Goal: Task Accomplishment & Management: Complete application form

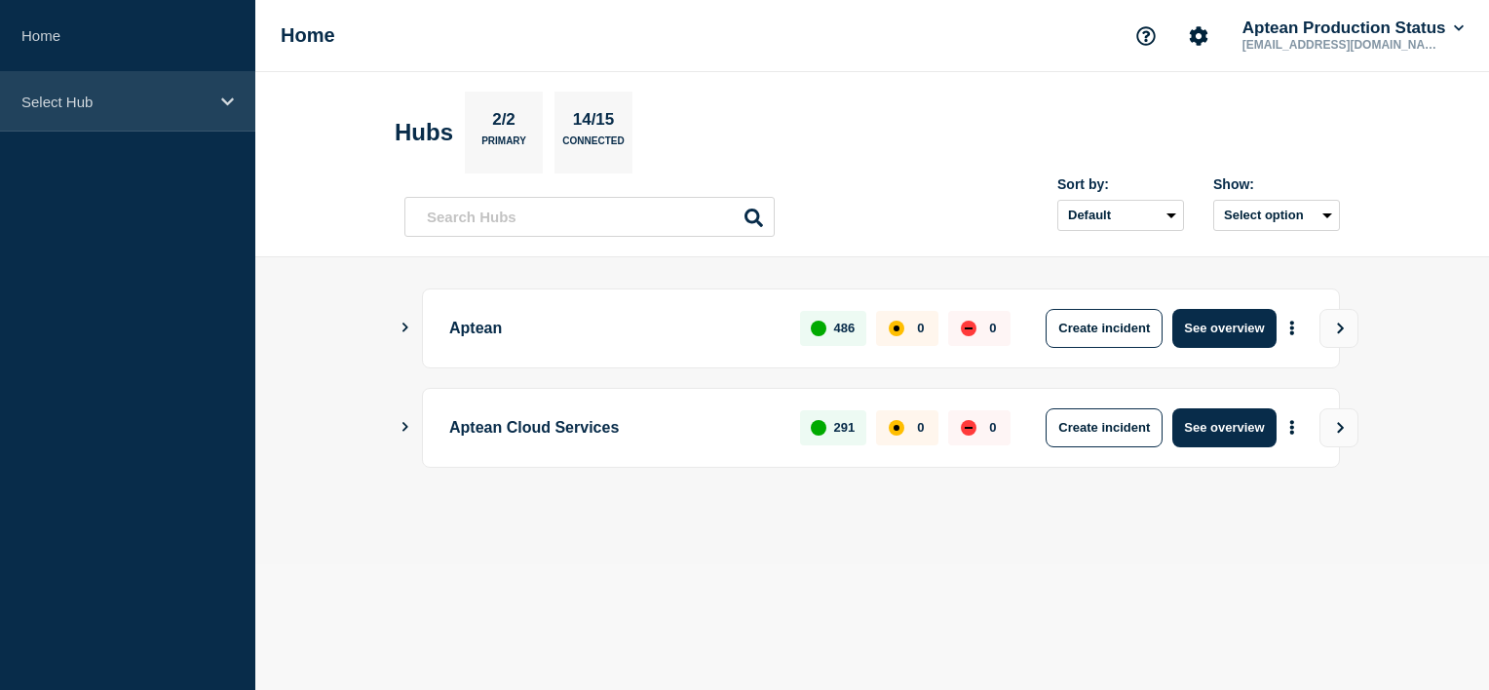
click at [227, 95] on icon at bounding box center [227, 102] width 13 height 15
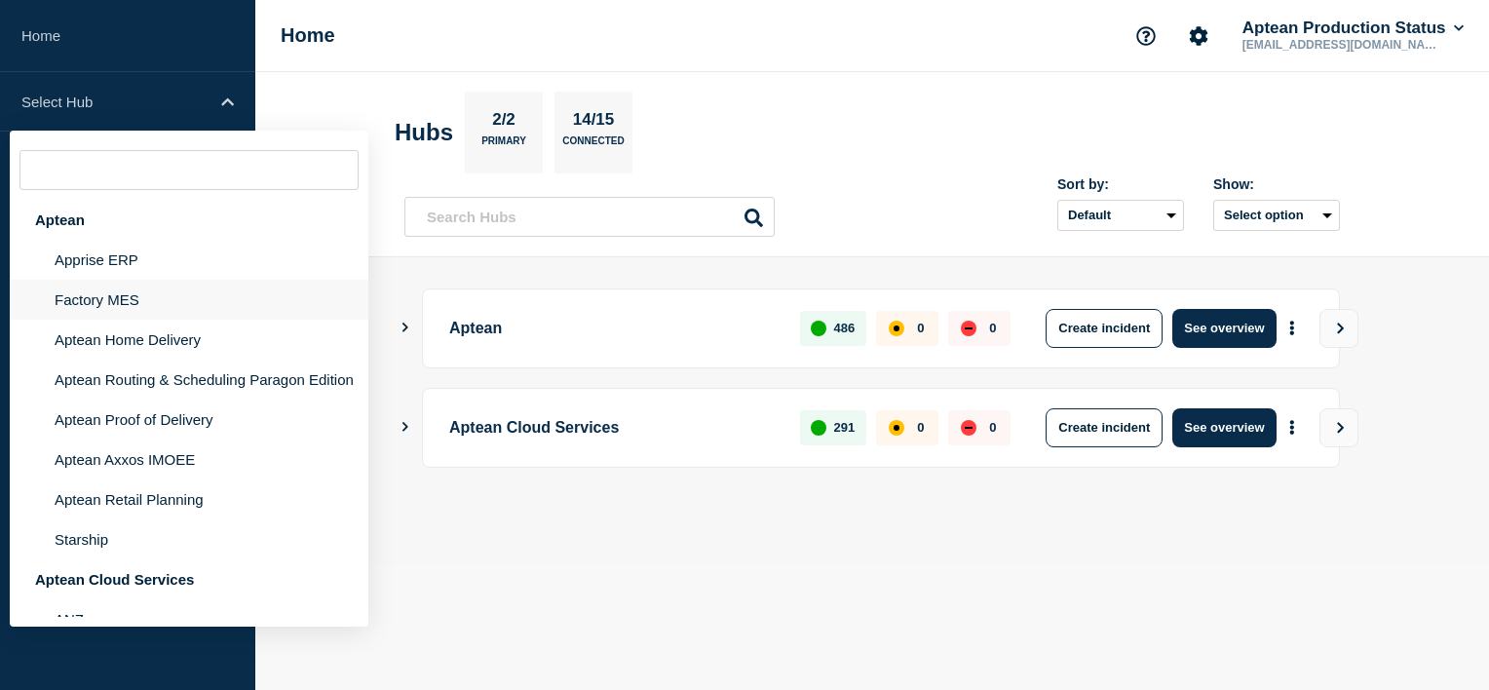
click at [133, 292] on li "Factory MES" at bounding box center [189, 300] width 359 height 40
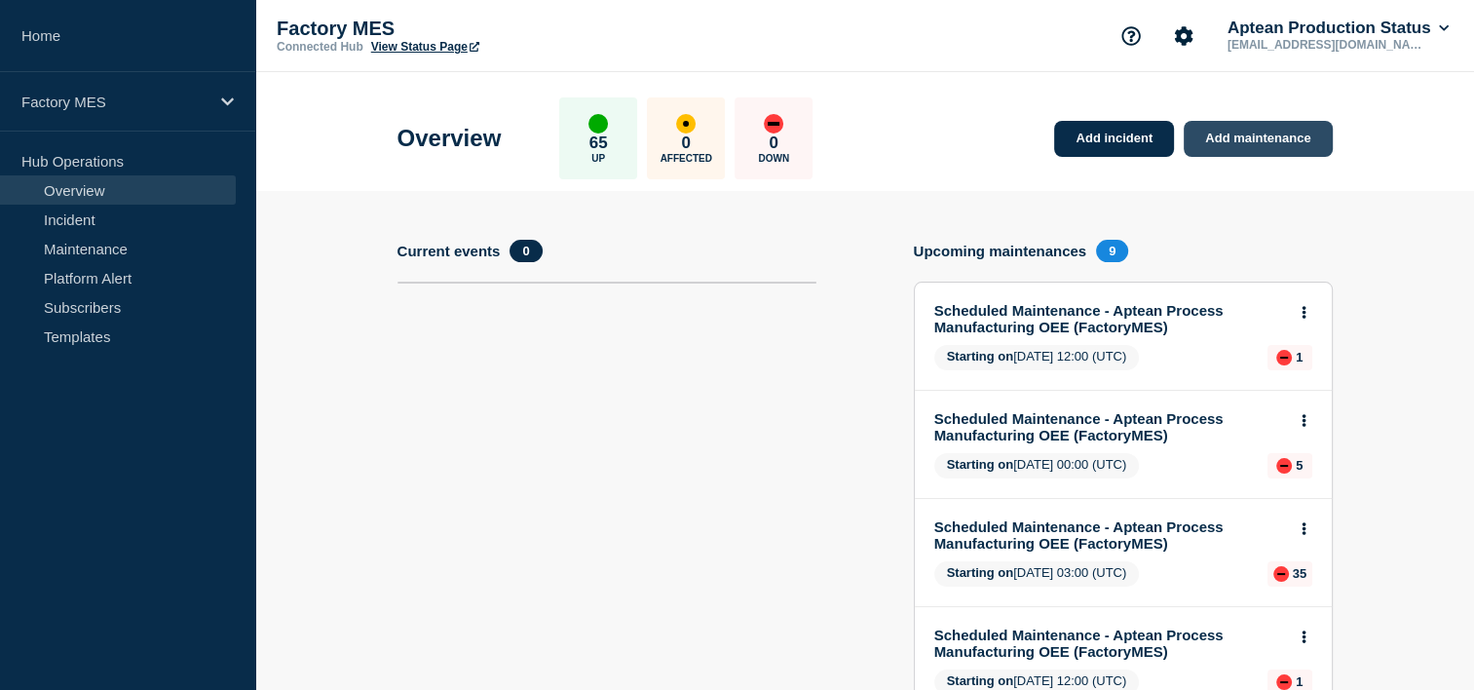
click at [1256, 149] on link "Add maintenance" at bounding box center [1258, 139] width 148 height 36
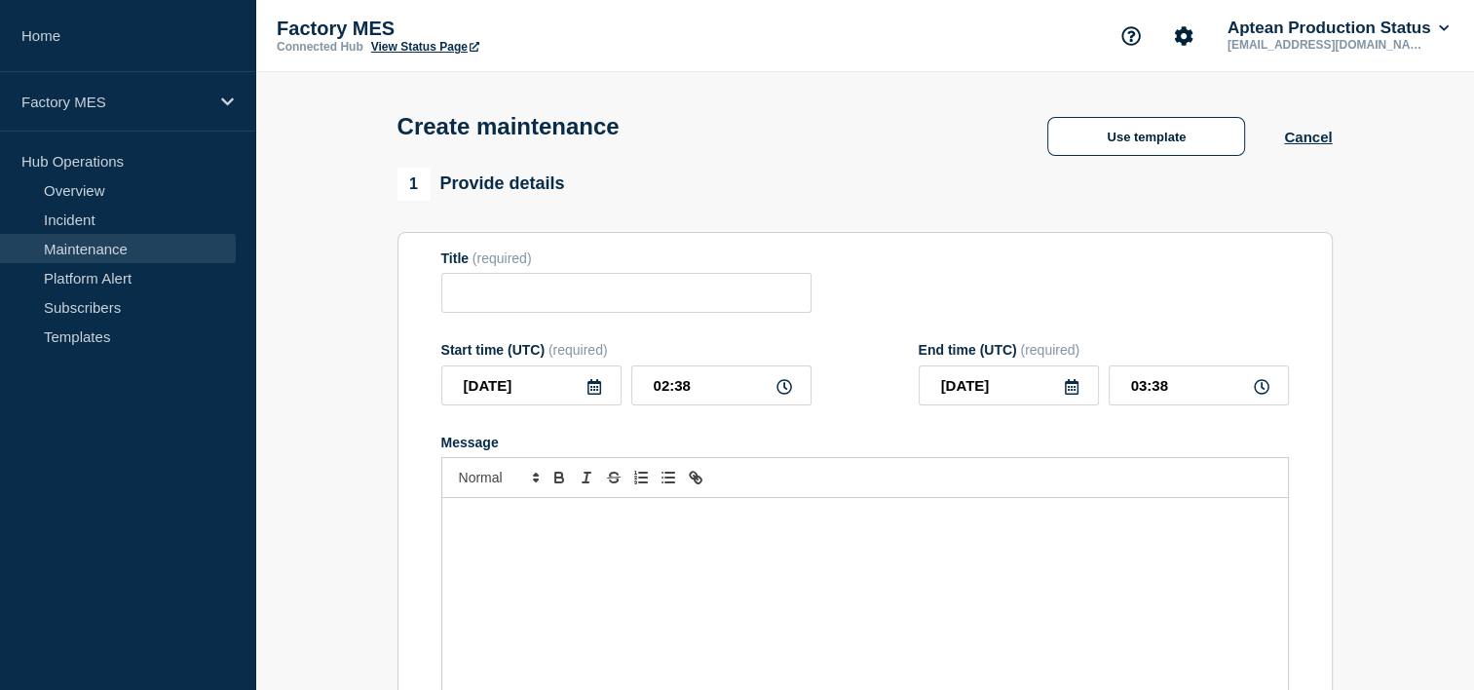
click at [1247, 131] on div "Use template" at bounding box center [1147, 136] width 276 height 39
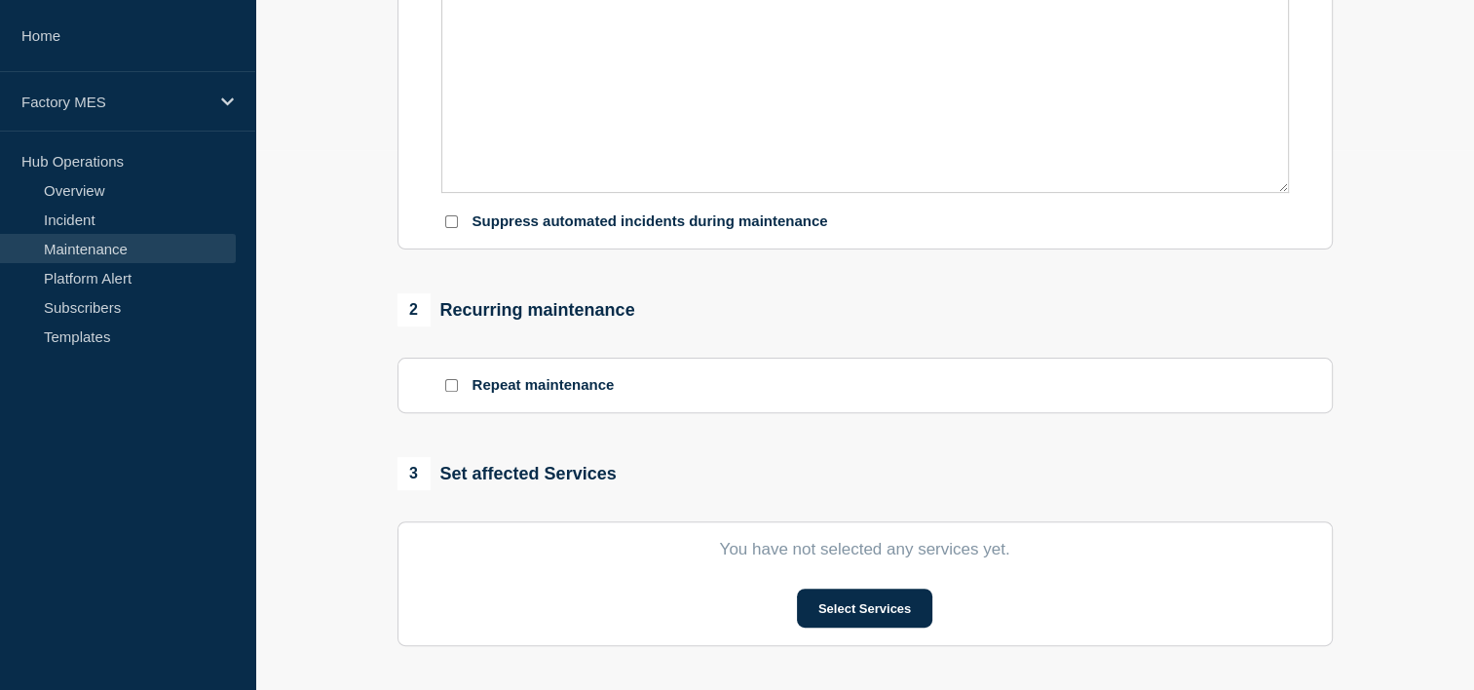
scroll to position [536, 0]
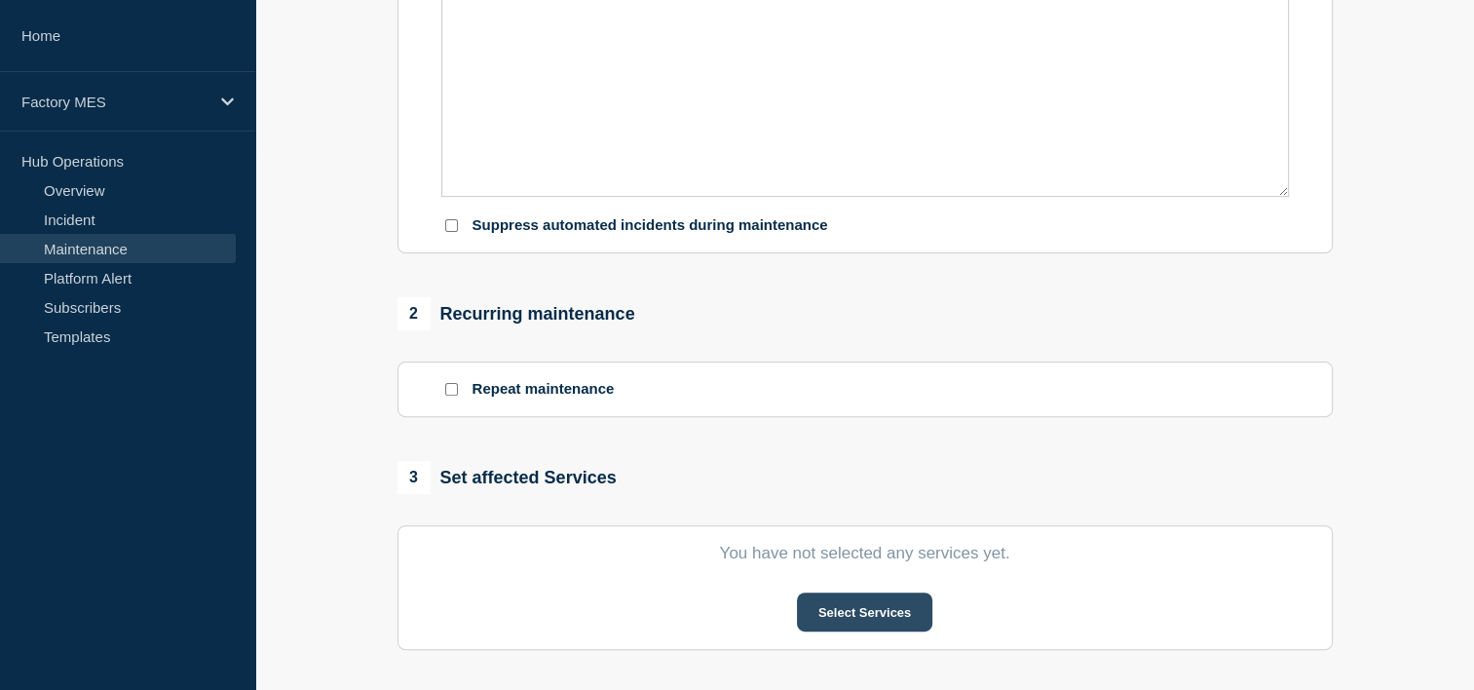
click at [815, 621] on button "Select Services" at bounding box center [864, 612] width 135 height 39
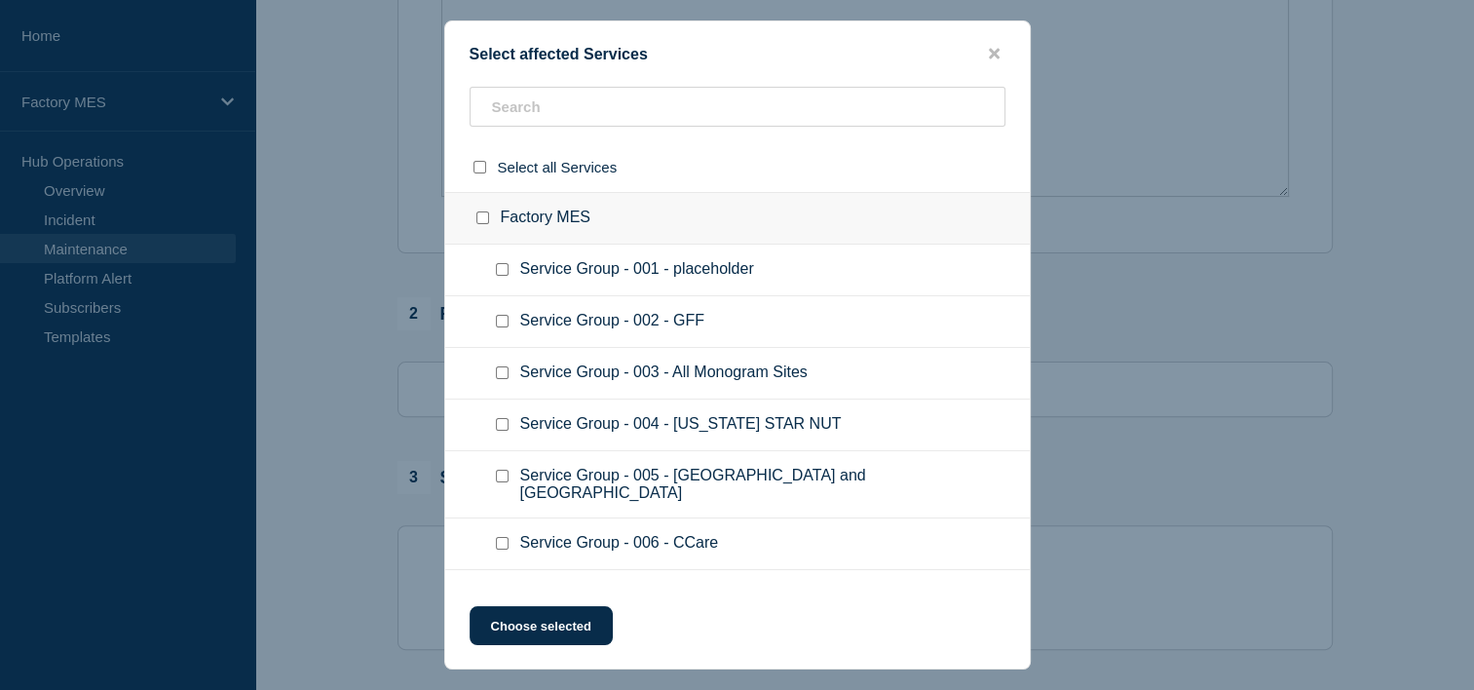
click at [479, 219] on input "Factory MES checkbox" at bounding box center [483, 217] width 13 height 13
checkbox input "true"
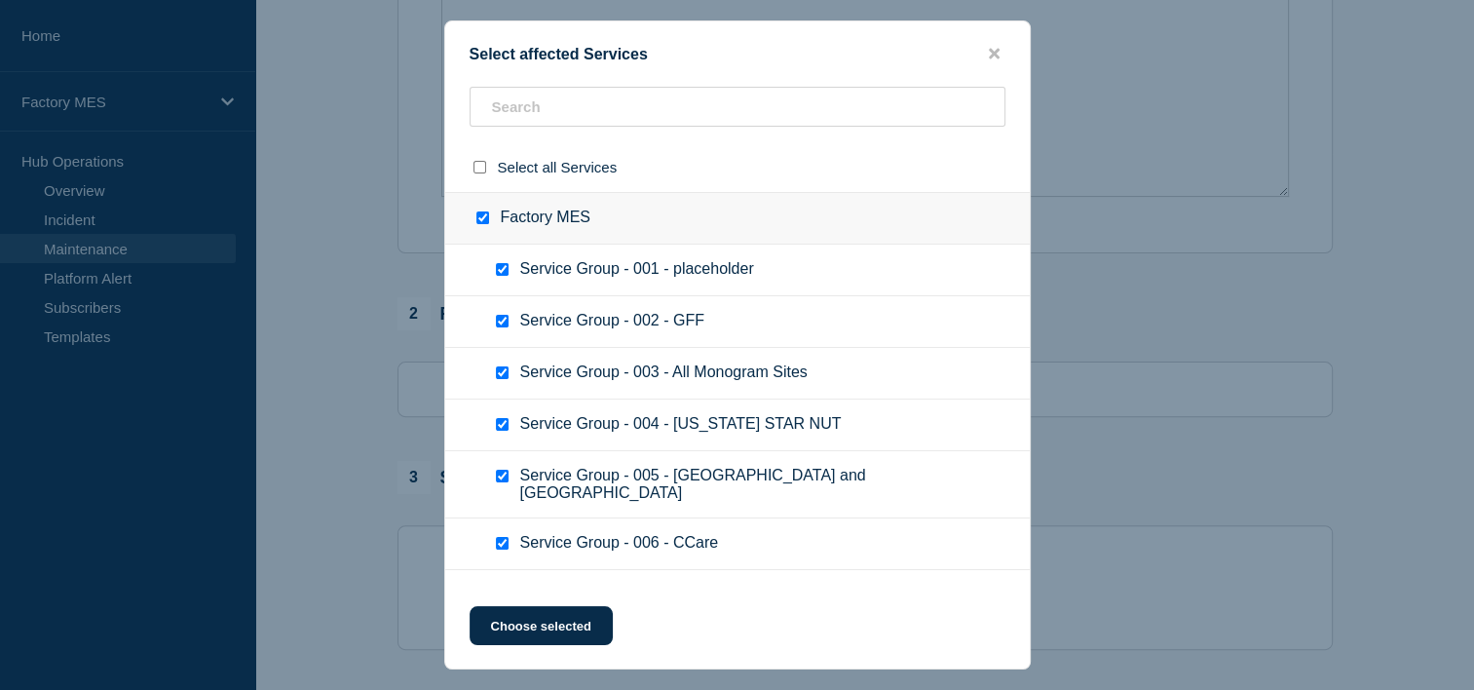
checkbox input "true"
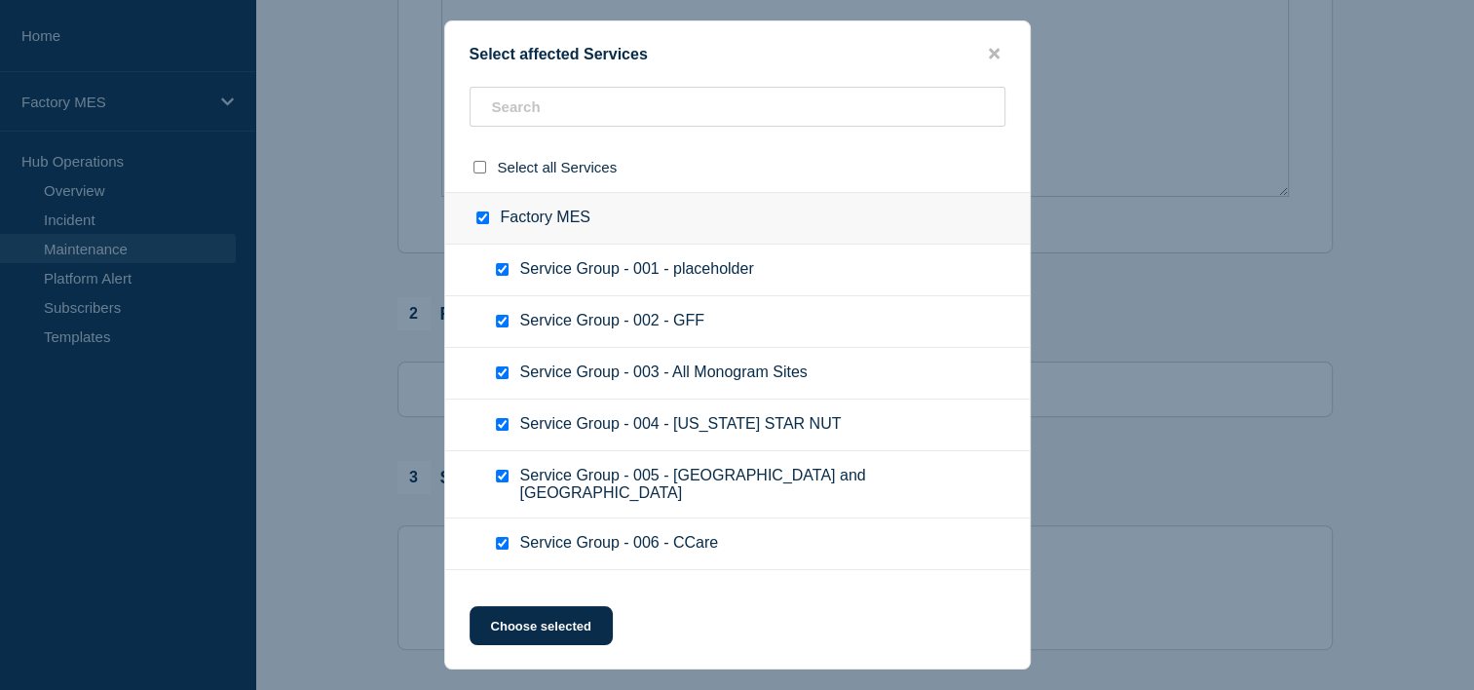
checkbox input "true"
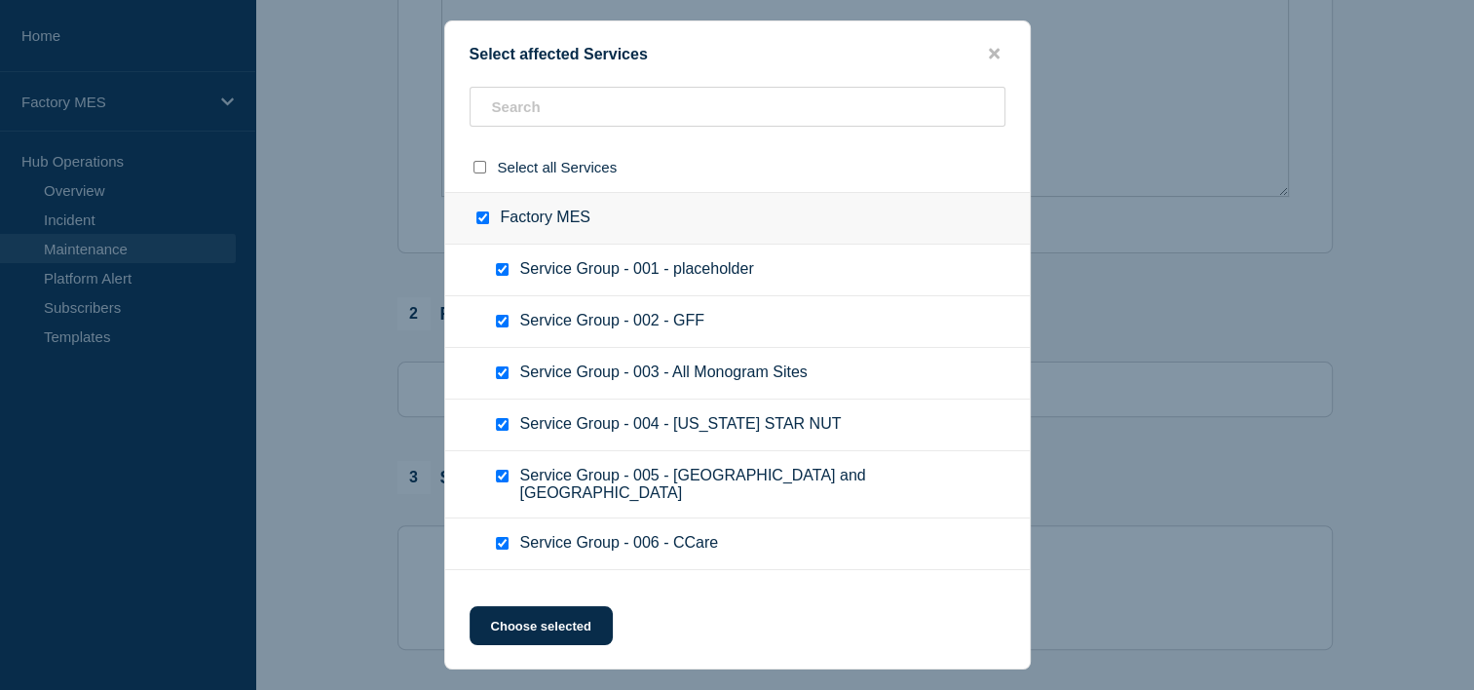
checkbox input "true"
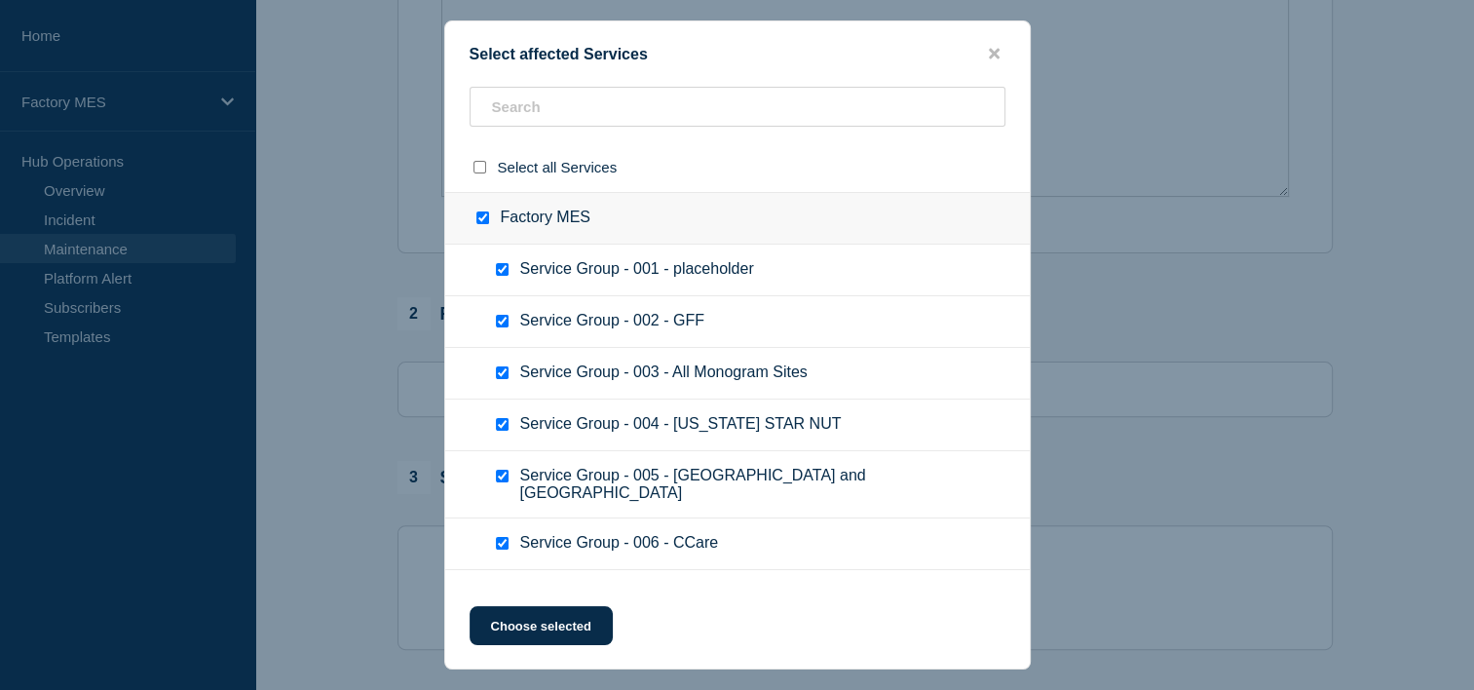
checkbox input "true"
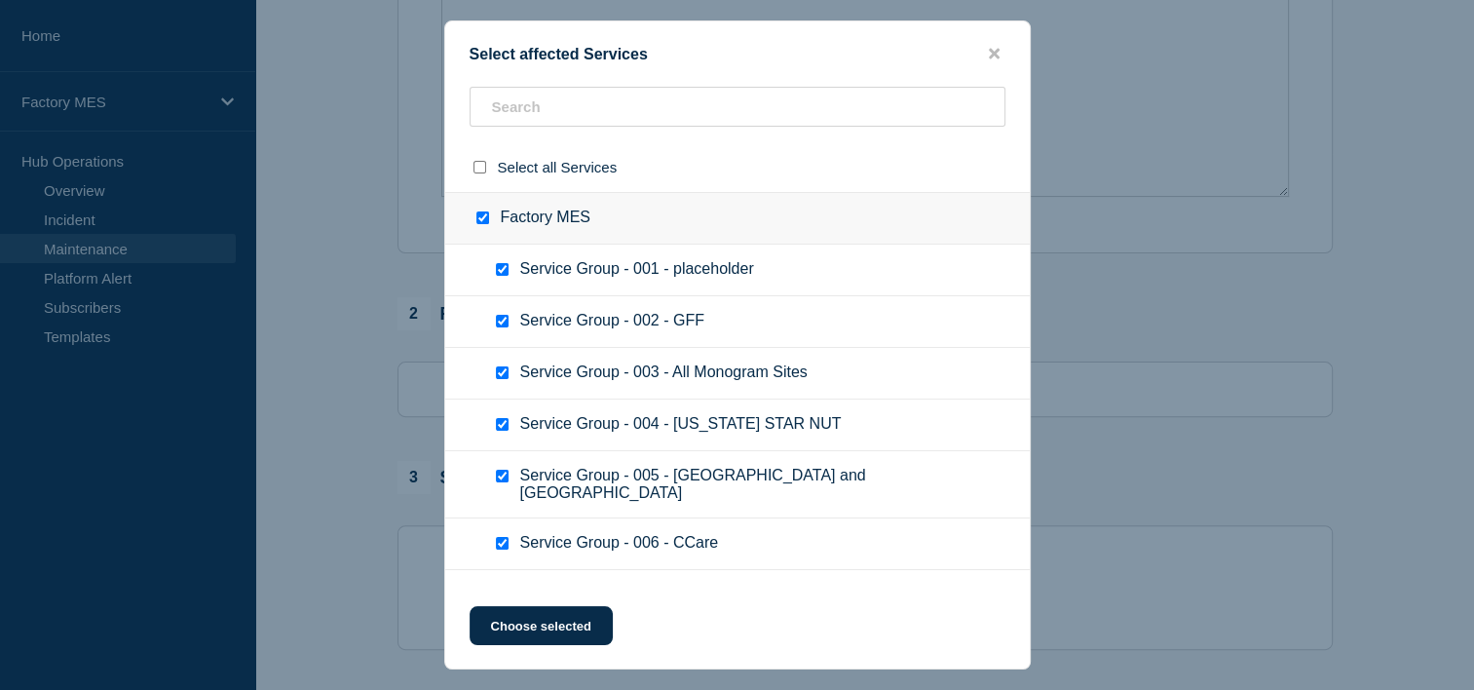
checkbox input "true"
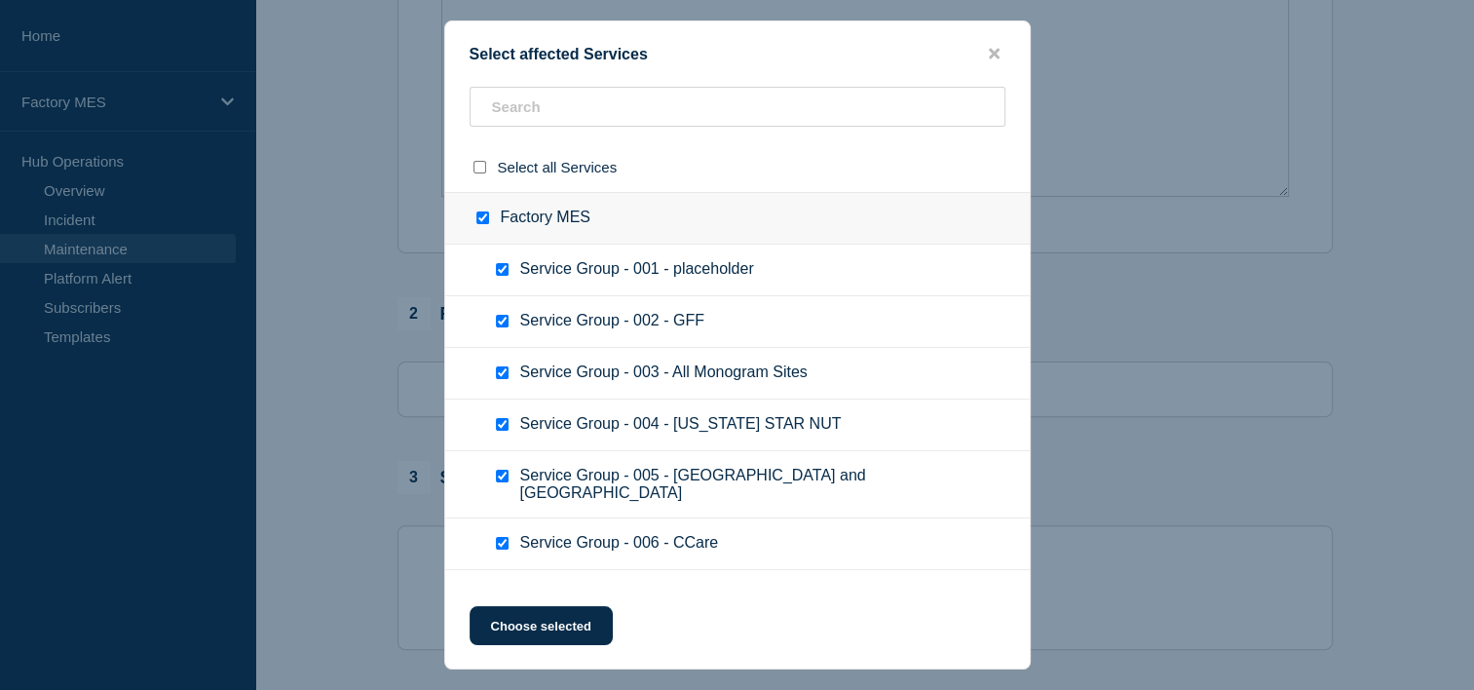
checkbox input "true"
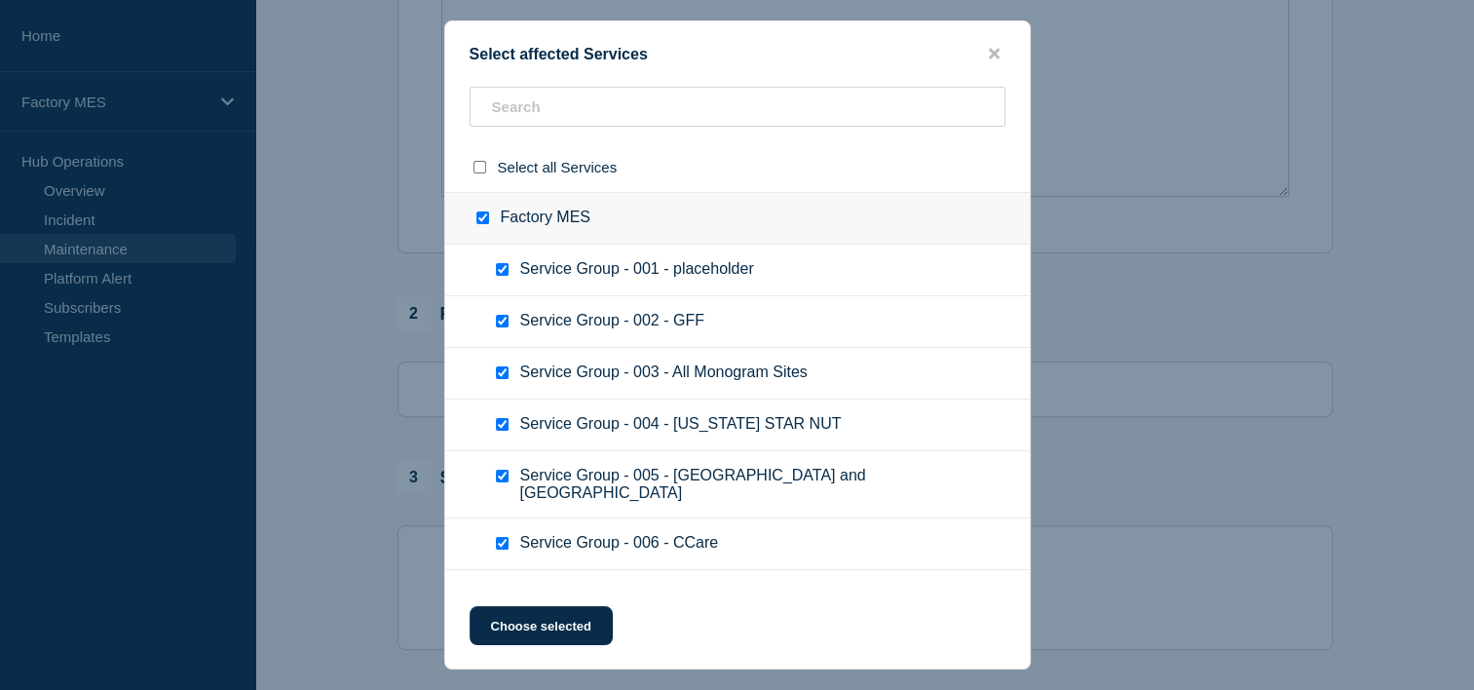
checkbox input "true"
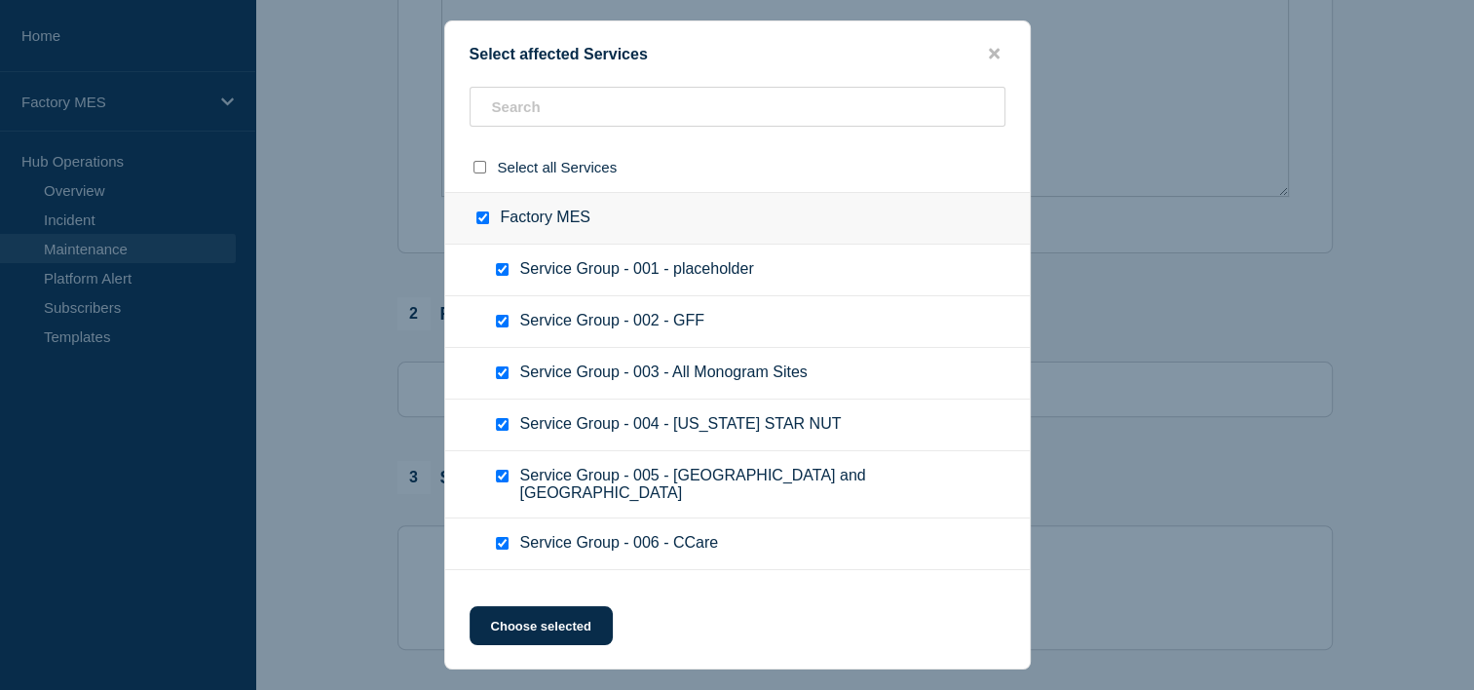
checkbox input "true"
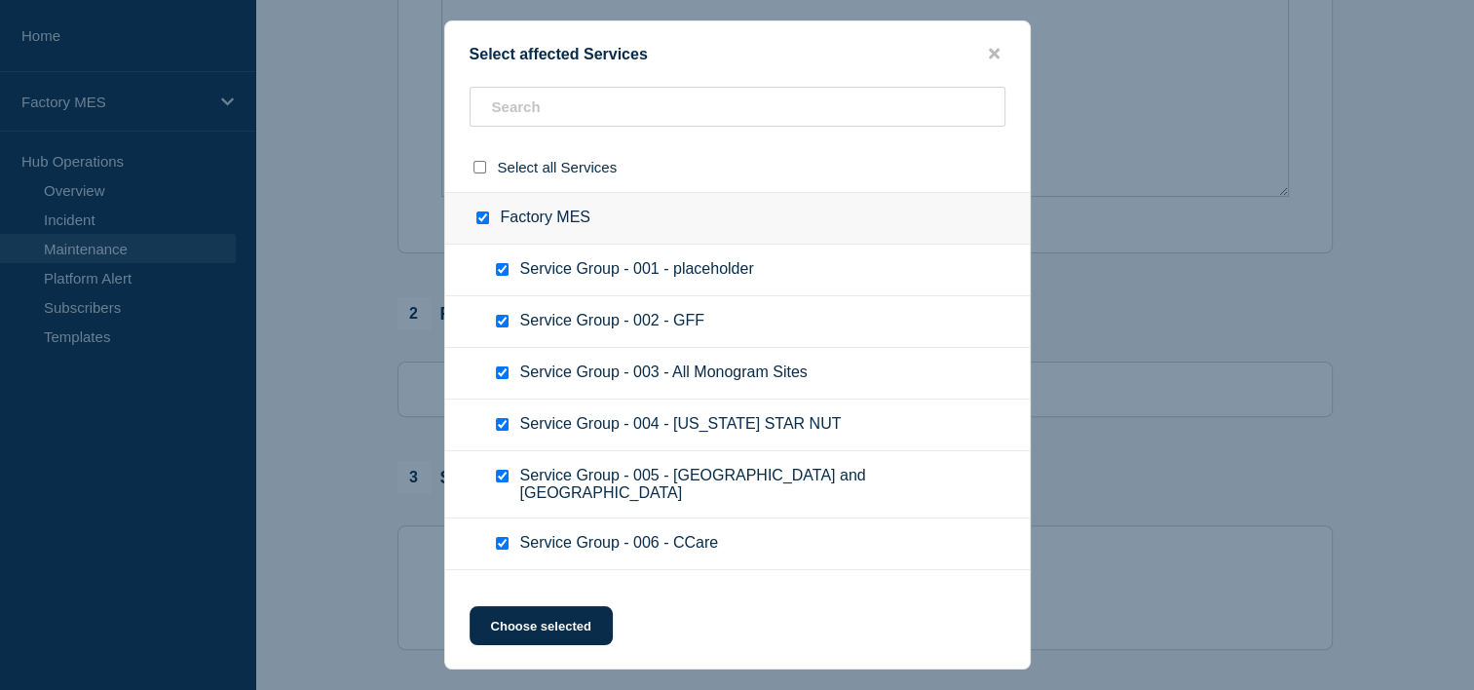
checkbox input "true"
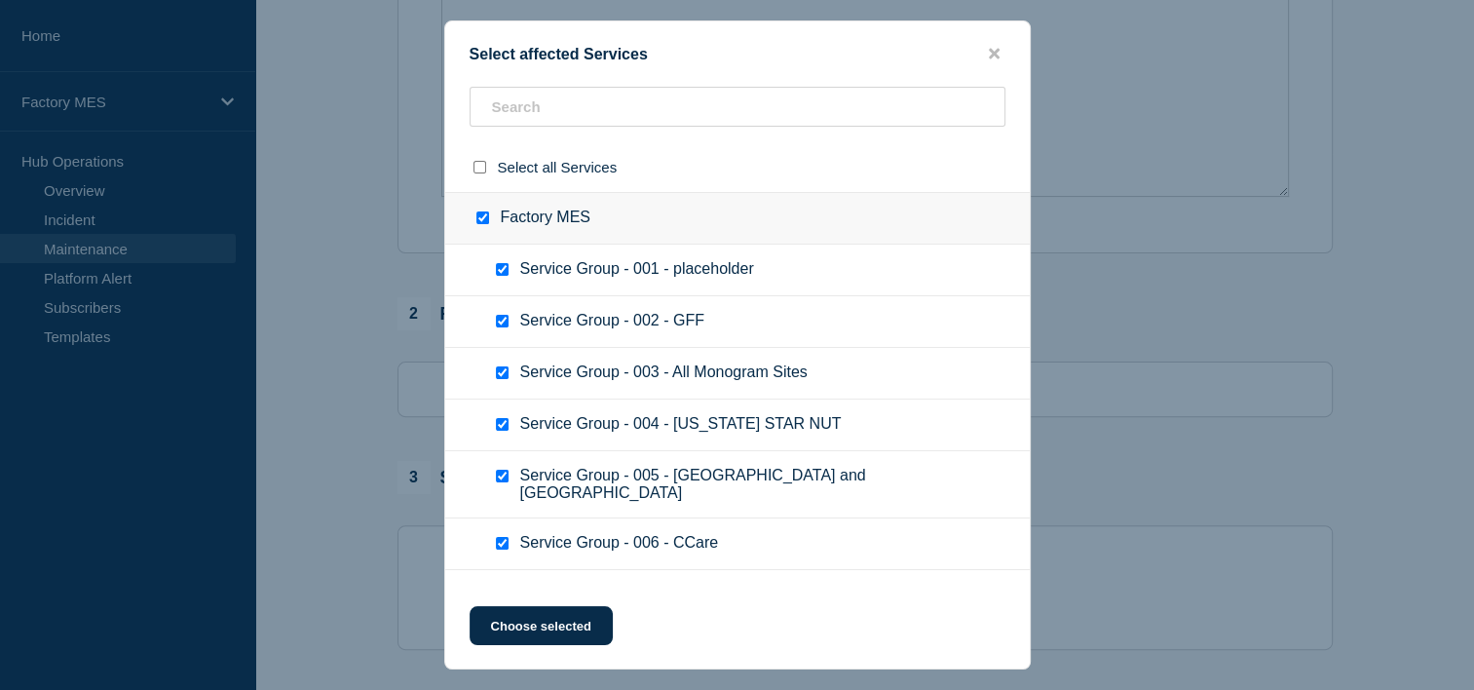
checkbox input "true"
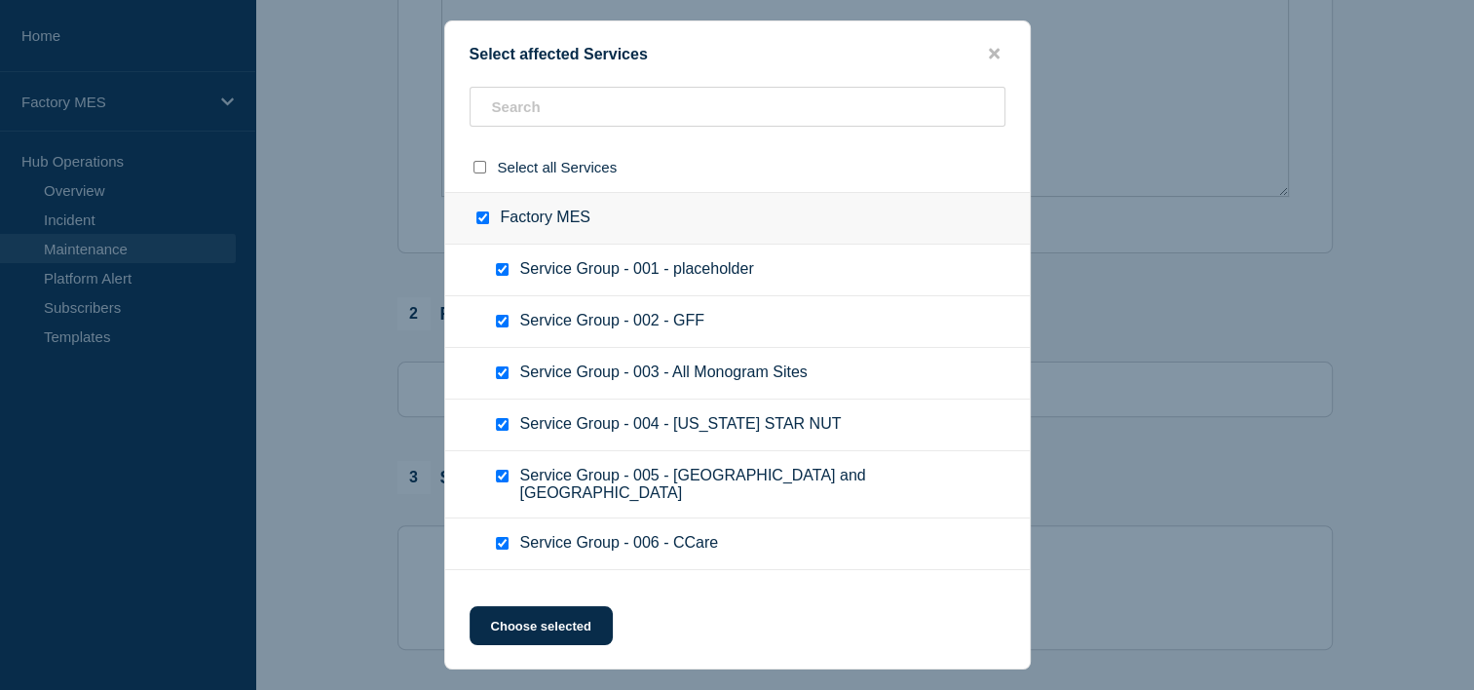
checkbox input "true"
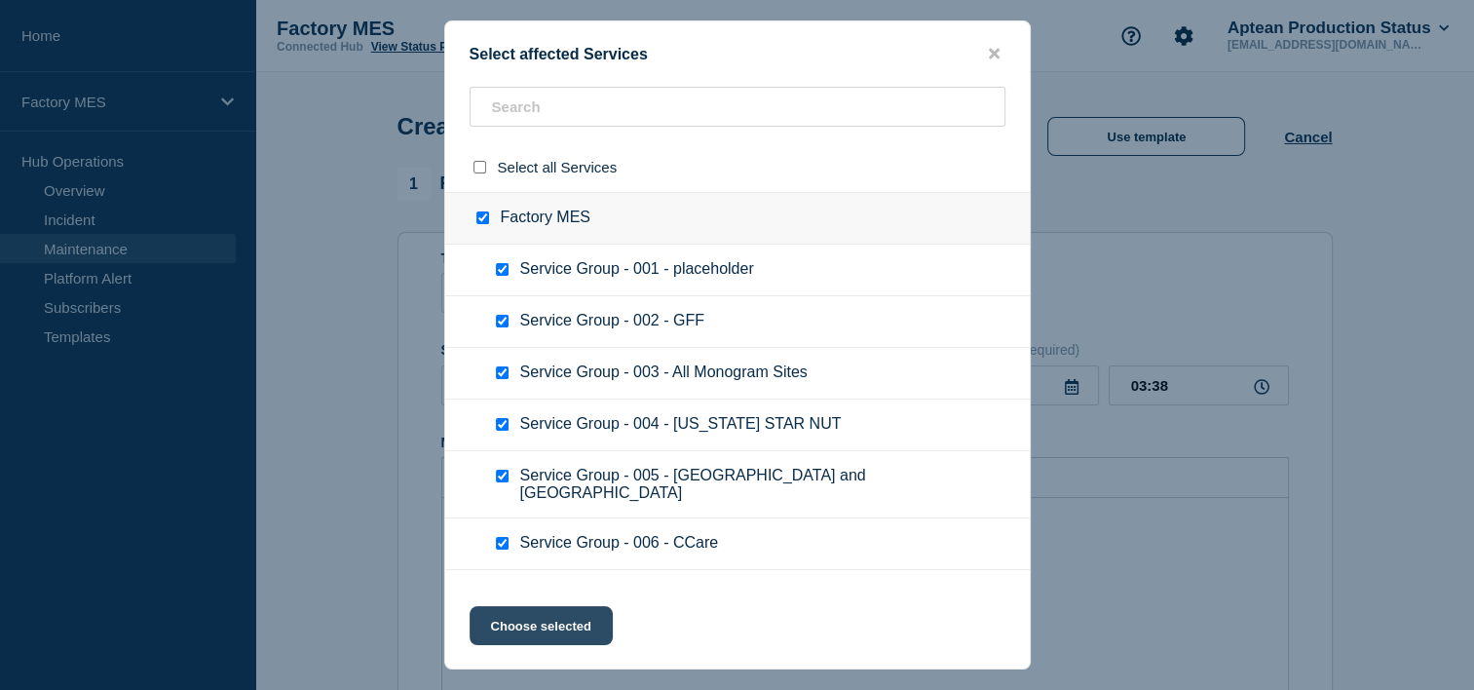
click at [593, 634] on button "Choose selected" at bounding box center [541, 625] width 143 height 39
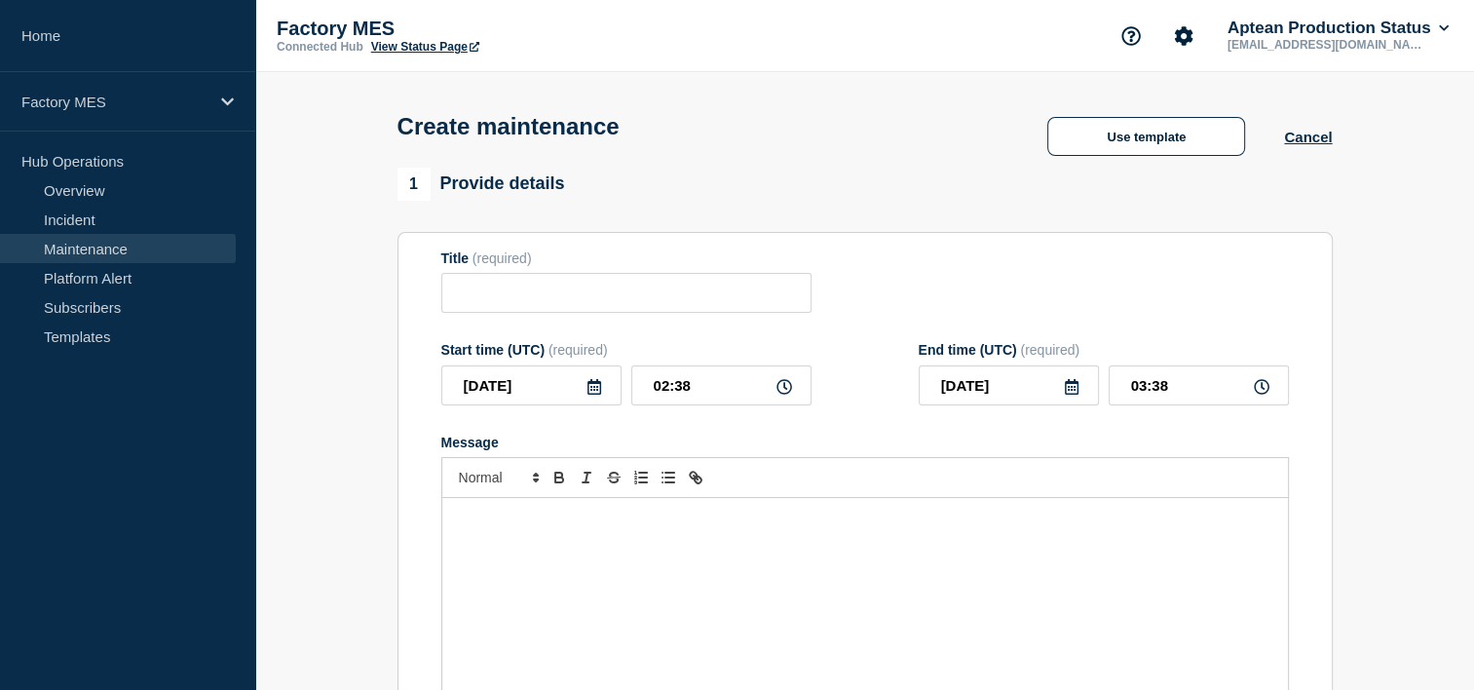
click at [622, 527] on p "Message" at bounding box center [865, 519] width 817 height 18
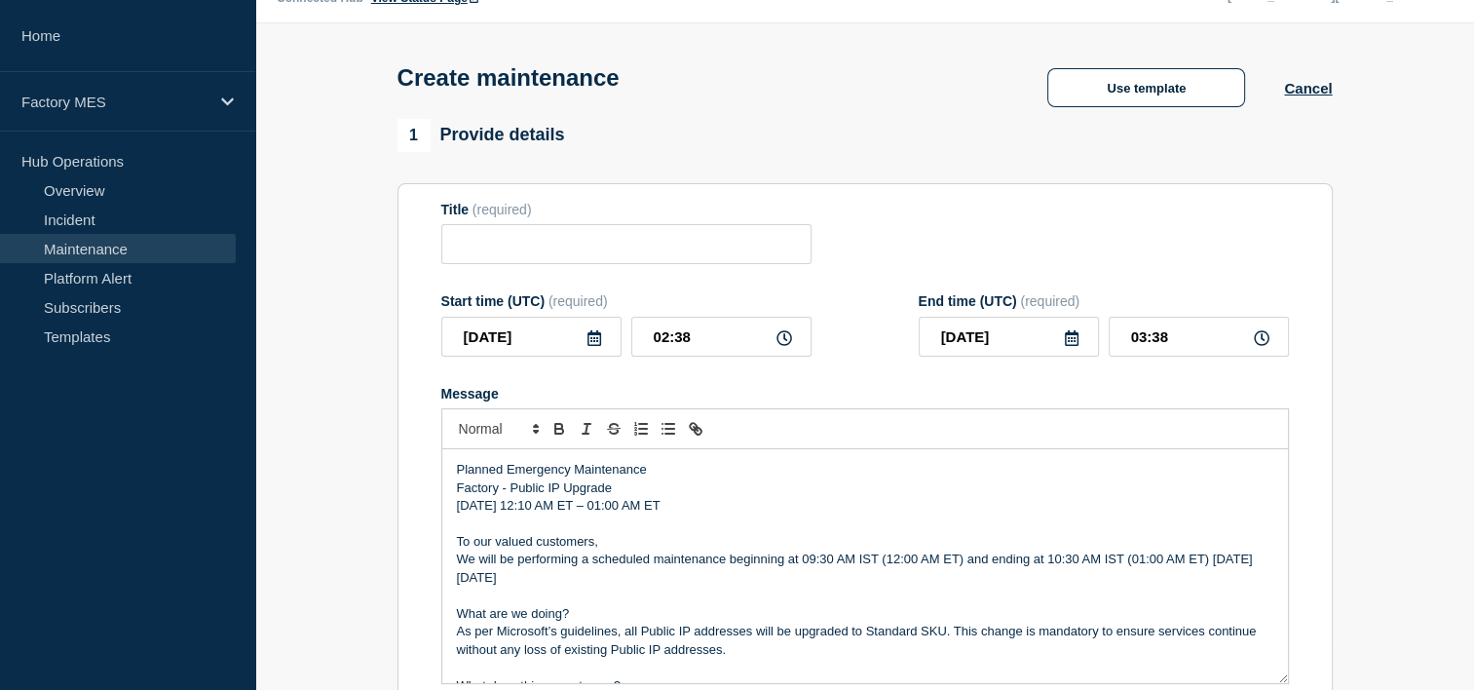
drag, startPoint x: 616, startPoint y: 493, endPoint x: 459, endPoint y: 495, distance: 156.9
click at [459, 495] on p "Factory - Public IP Upgrade" at bounding box center [865, 488] width 817 height 18
copy p "Factory - Public IP Upgrade"
paste input "Factory - Public IP Upgrade"
click at [505, 244] on input "Factory - Public IP Upgrade" at bounding box center [626, 244] width 370 height 40
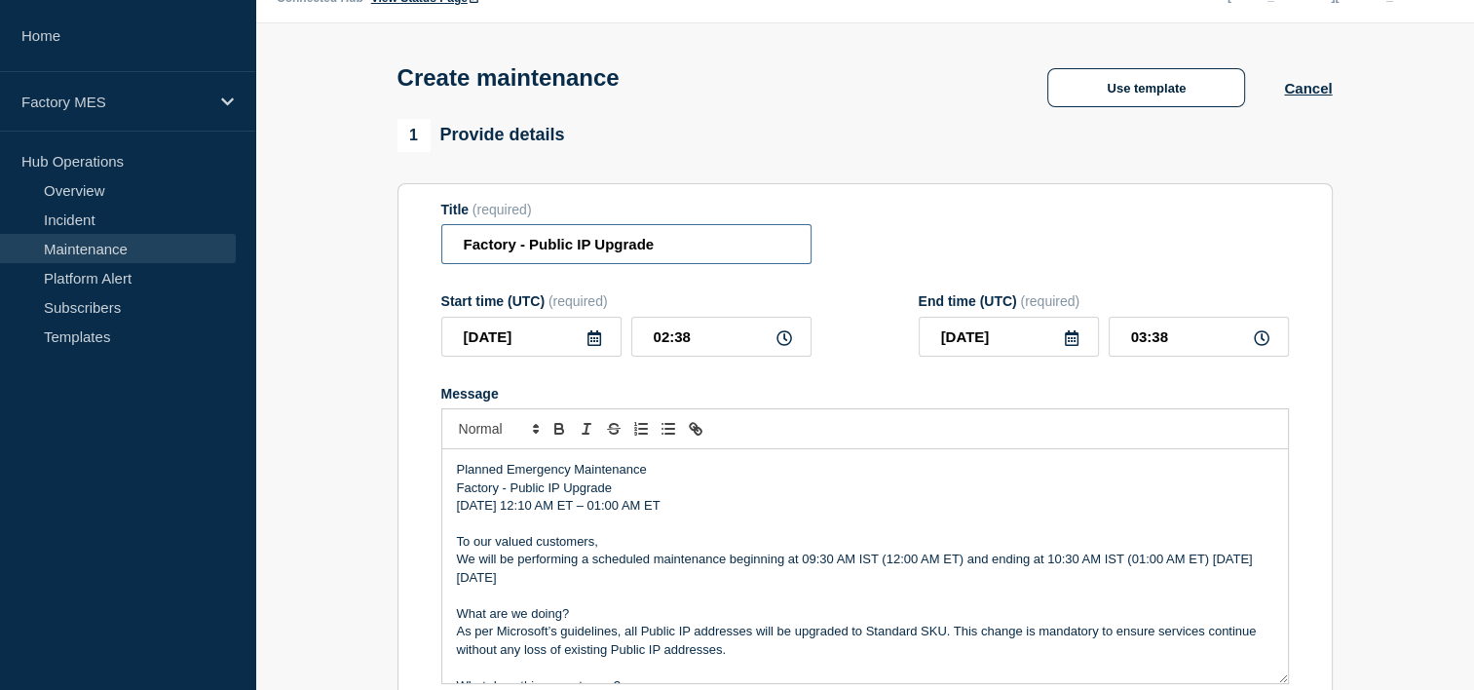
click at [522, 250] on input "Factory - Public IP Upgrade" at bounding box center [626, 244] width 370 height 40
type input "Factory MES - Public IP Upgrade"
click at [502, 494] on p "Factory - Public IP Upgrade" at bounding box center [865, 488] width 817 height 18
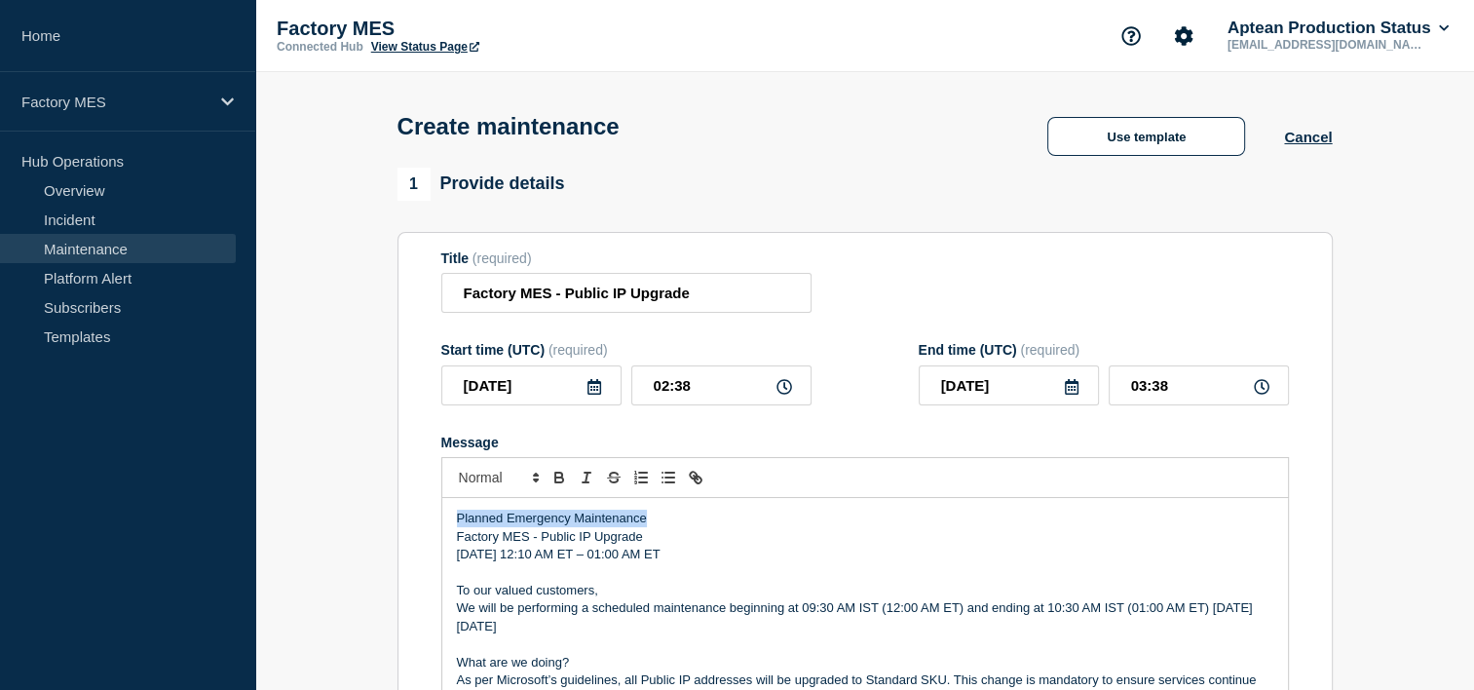
drag, startPoint x: 668, startPoint y: 524, endPoint x: 450, endPoint y: 515, distance: 217.5
click at [450, 515] on div "Planned Emergency Maintenance Factory MES - Public IP Upgrade [DATE] 12:10 AM E…" at bounding box center [865, 615] width 846 height 234
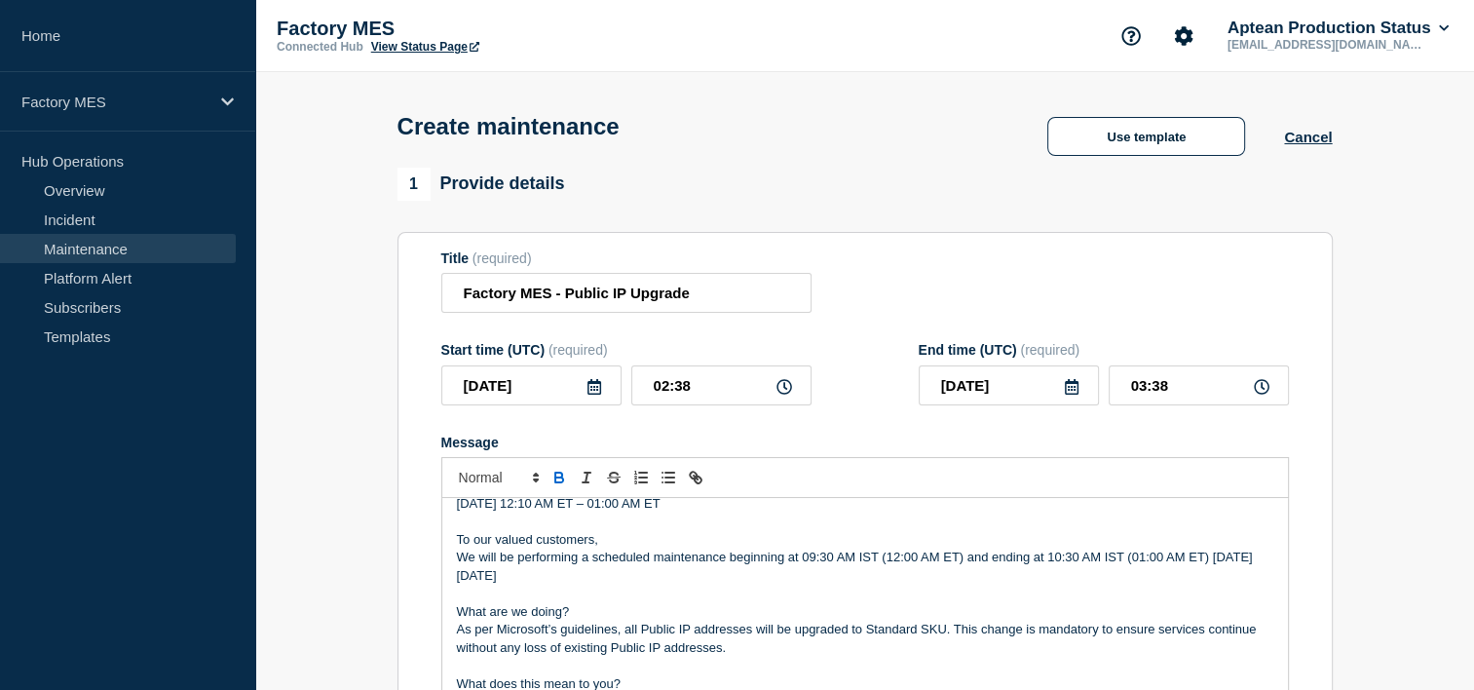
scroll to position [53, 0]
drag, startPoint x: 611, startPoint y: 542, endPoint x: 459, endPoint y: 542, distance: 152.0
click at [459, 542] on p "To our valued customers," at bounding box center [865, 538] width 817 height 18
drag, startPoint x: 571, startPoint y: 613, endPoint x: 456, endPoint y: 615, distance: 115.0
click at [457, 615] on p "What are we doing?" at bounding box center [865, 610] width 817 height 18
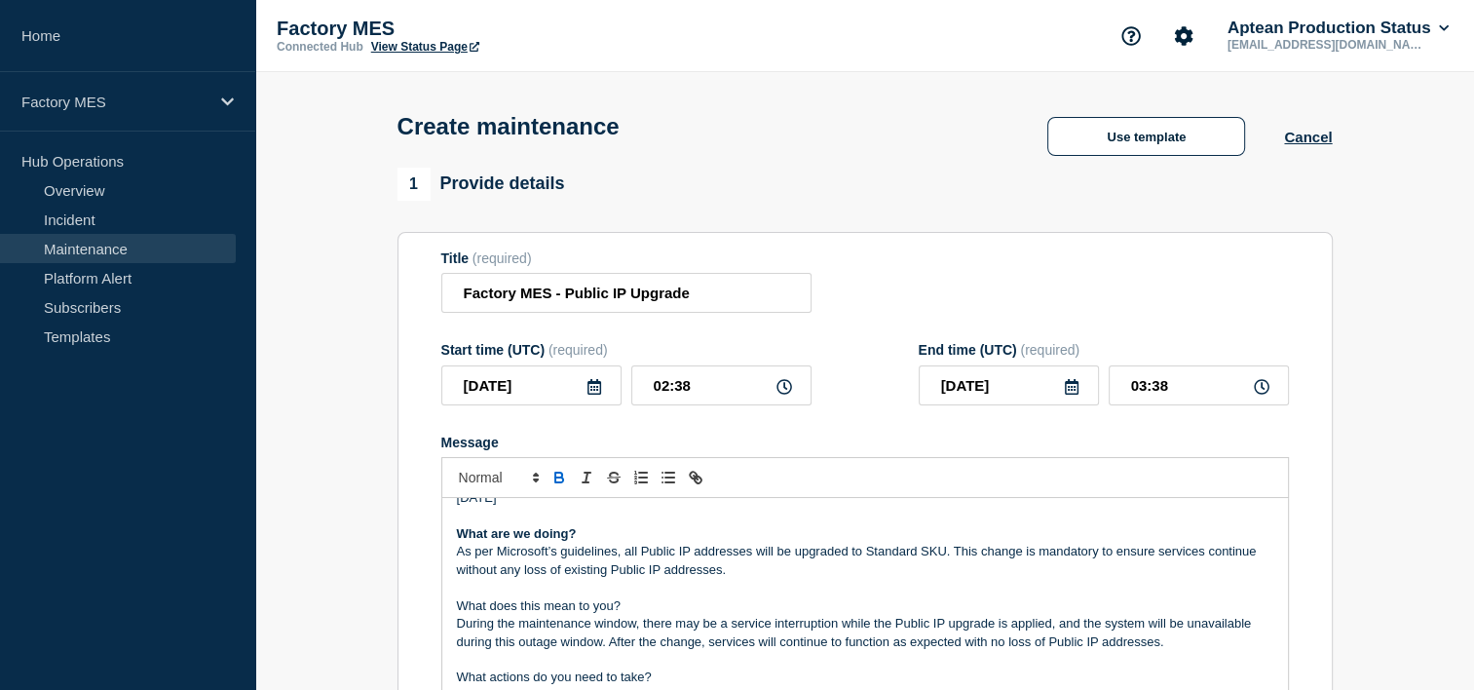
scroll to position [136, 0]
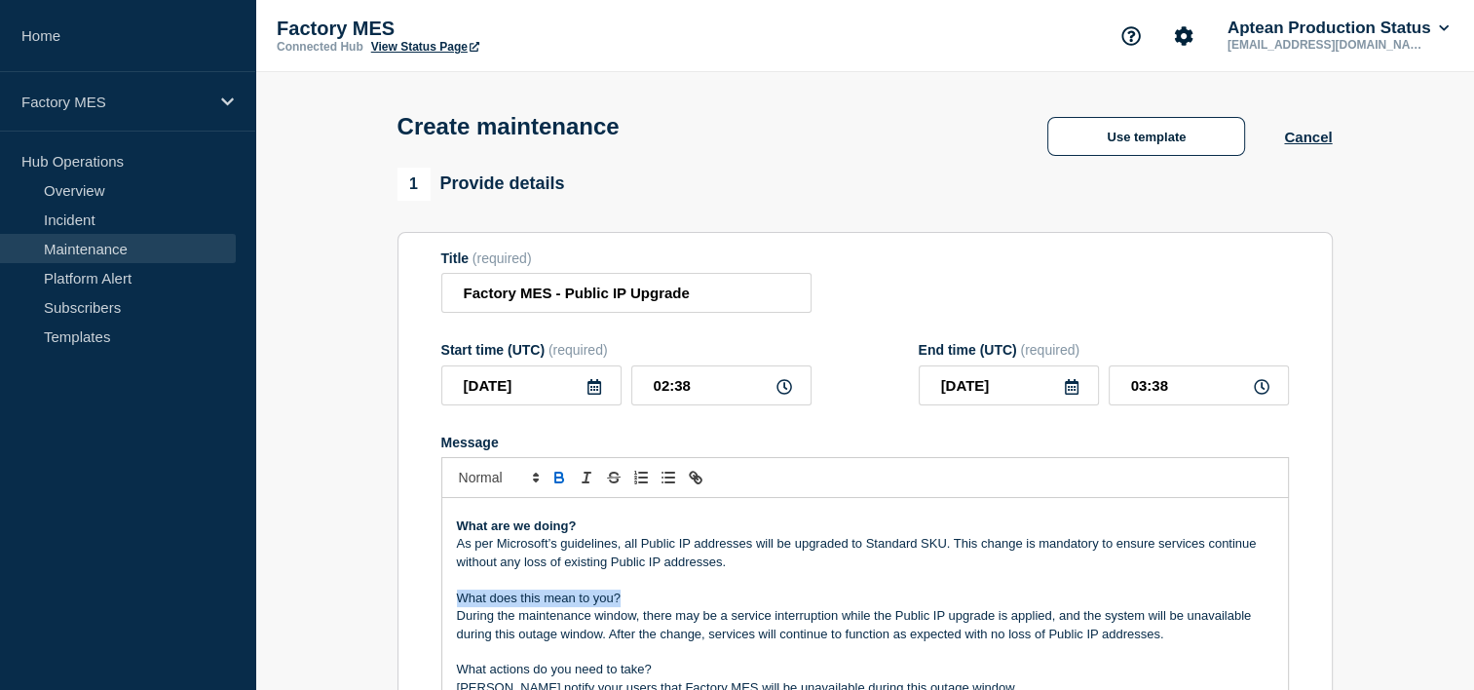
drag, startPoint x: 627, startPoint y: 606, endPoint x: 459, endPoint y: 602, distance: 167.7
click at [459, 602] on p "What does this mean to you?" at bounding box center [865, 599] width 817 height 18
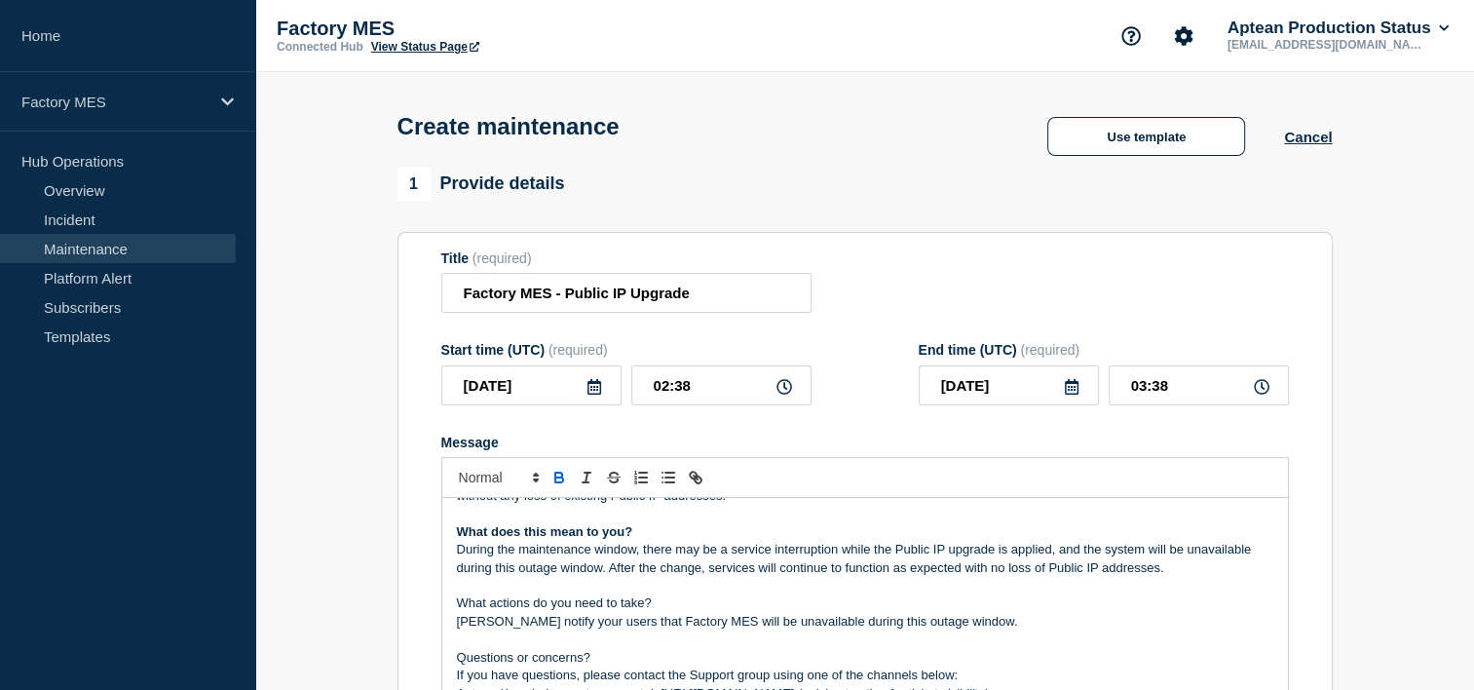
scroll to position [207, 0]
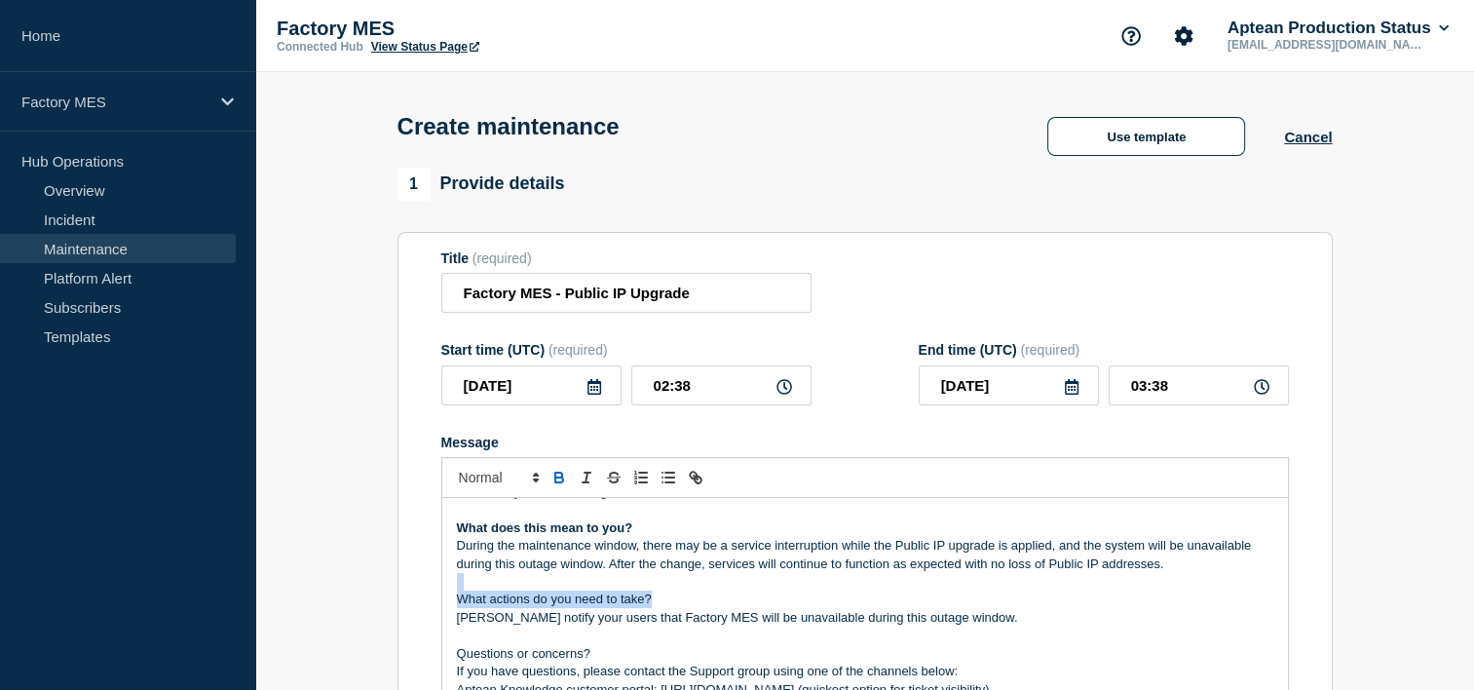
drag, startPoint x: 659, startPoint y: 600, endPoint x: 456, endPoint y: 593, distance: 202.8
click at [456, 593] on div "Planned Emergency Maintenance Factory MES - Public IP Upgrade [DATE] 12:10 AM E…" at bounding box center [865, 615] width 846 height 234
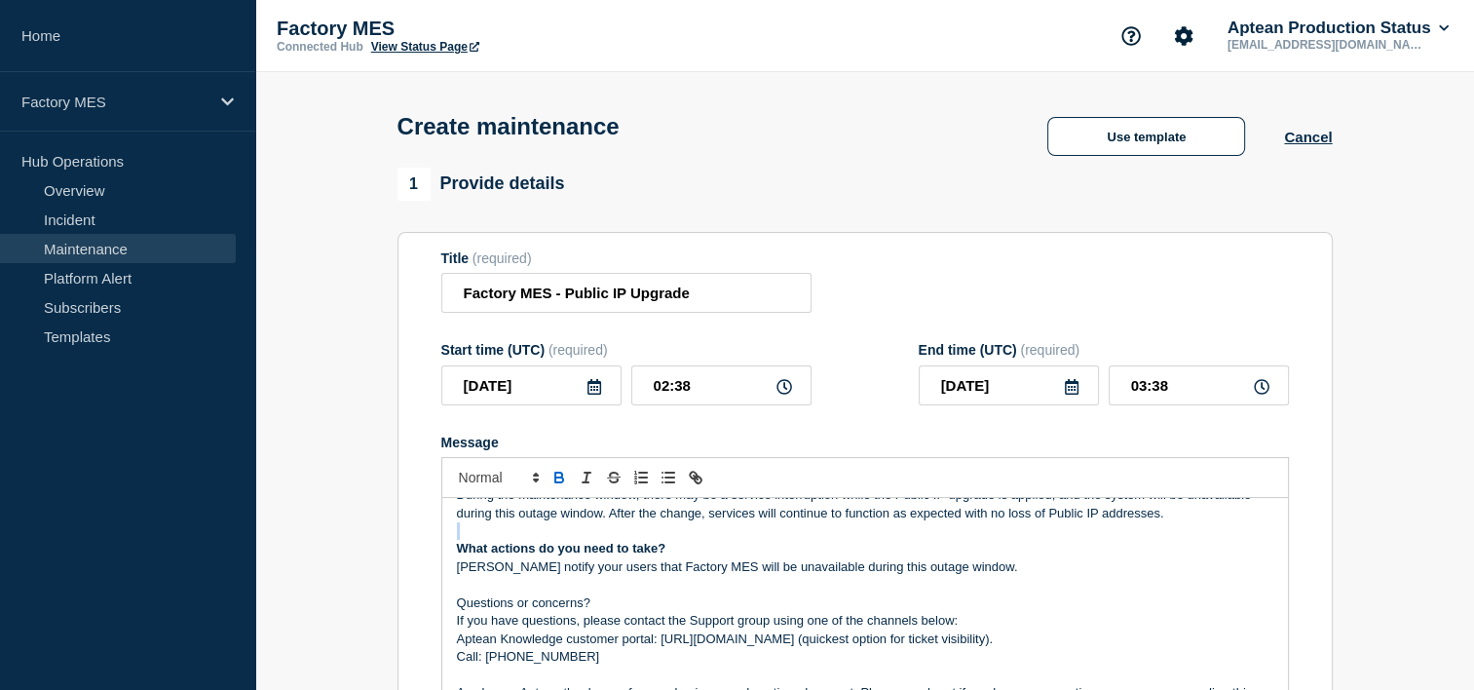
scroll to position [257, 0]
drag, startPoint x: 602, startPoint y: 614, endPoint x: 444, endPoint y: 609, distance: 157.9
click at [444, 609] on div "Planned Emergency Maintenance Factory MES - Public IP Upgrade [DATE] 12:10 AM E…" at bounding box center [865, 615] width 846 height 234
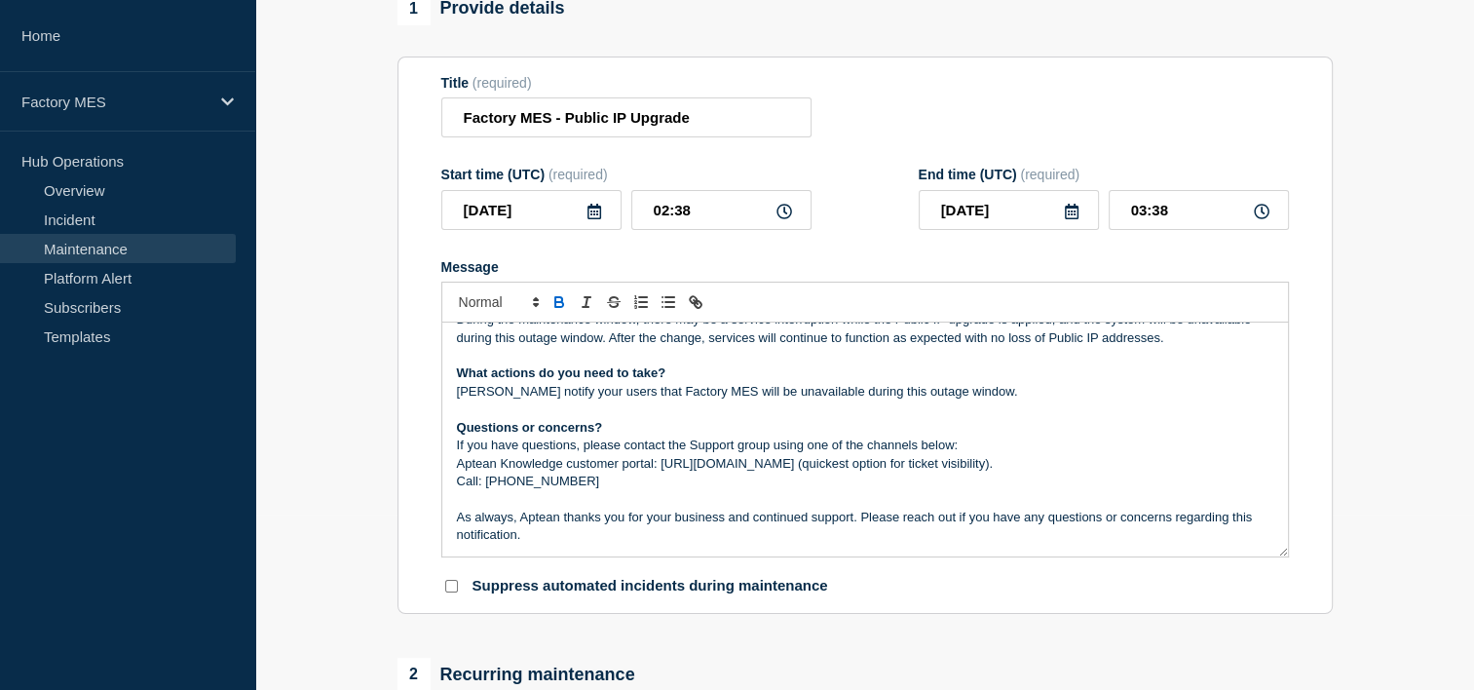
scroll to position [0, 0]
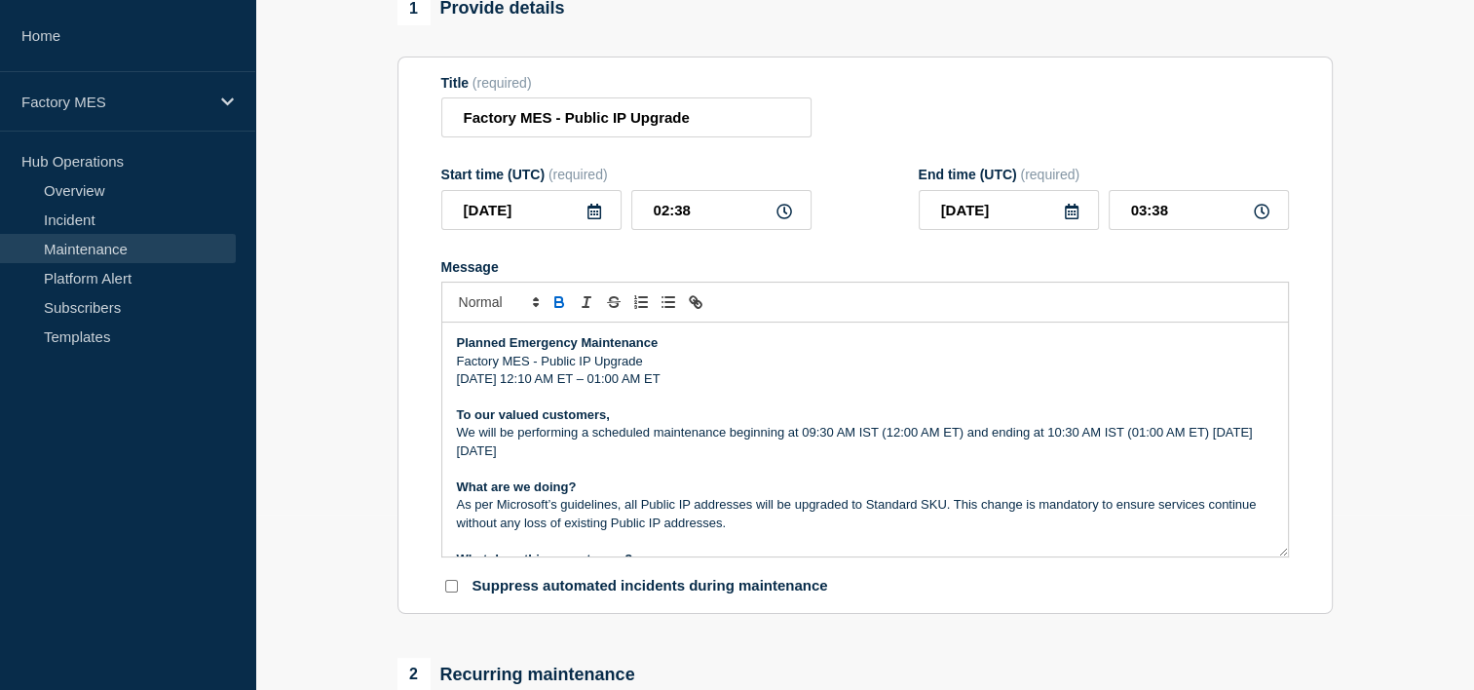
click at [779, 218] on icon at bounding box center [785, 212] width 16 height 16
click at [668, 217] on input "02:38" at bounding box center [721, 210] width 180 height 40
type input "04:38"
type input "05:38"
type input "04:00"
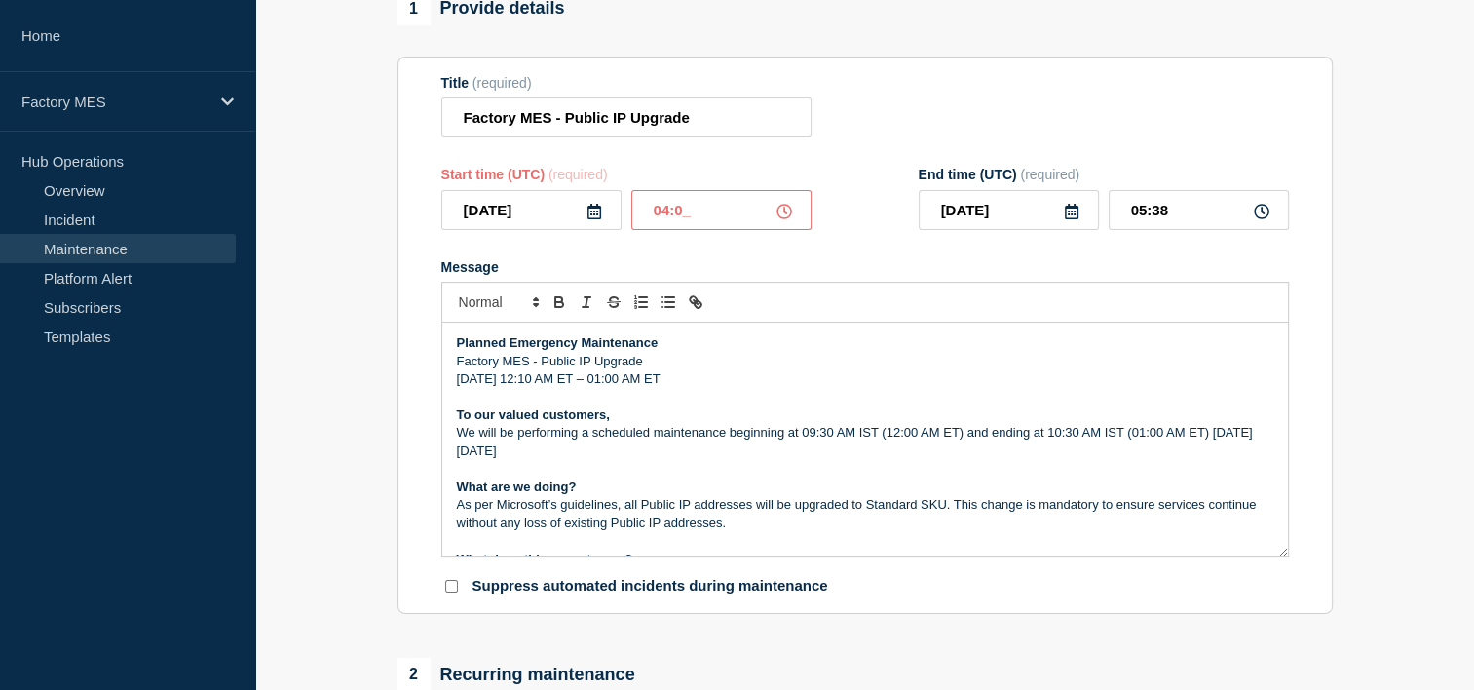
type input "05:00"
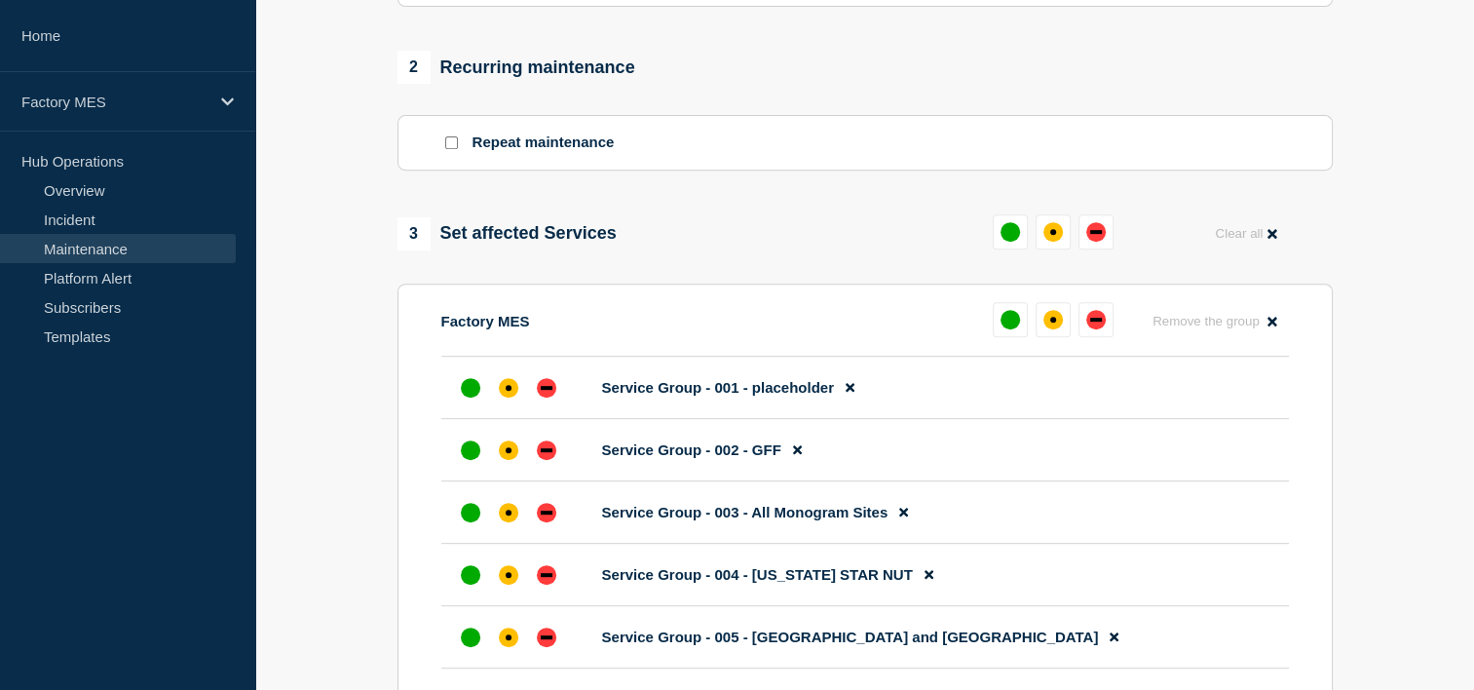
scroll to position [784, 0]
click at [1096, 320] on div "down" at bounding box center [1096, 318] width 19 height 19
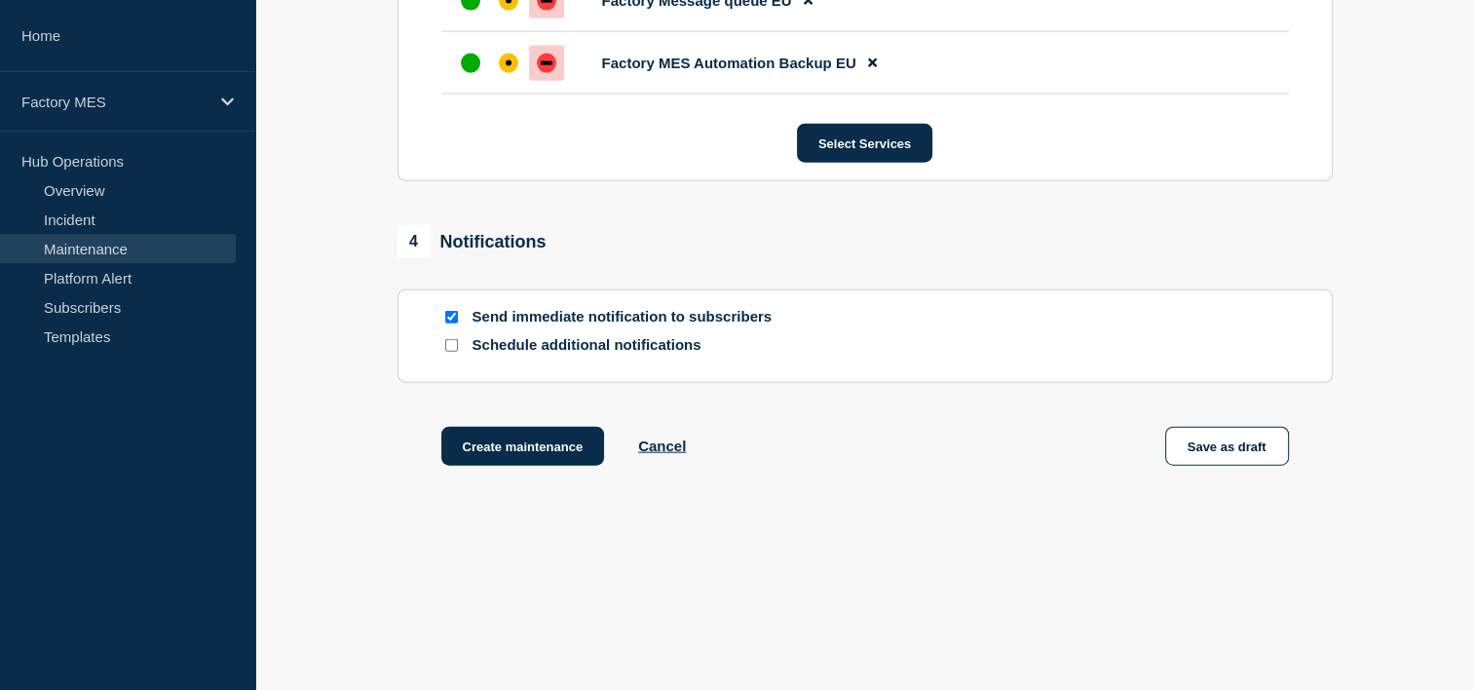
scroll to position [4590, 0]
click at [635, 345] on p "Schedule additional notifications" at bounding box center [629, 345] width 312 height 19
click at [452, 342] on input "Schedule additional notifications" at bounding box center [451, 345] width 13 height 13
checkbox input "true"
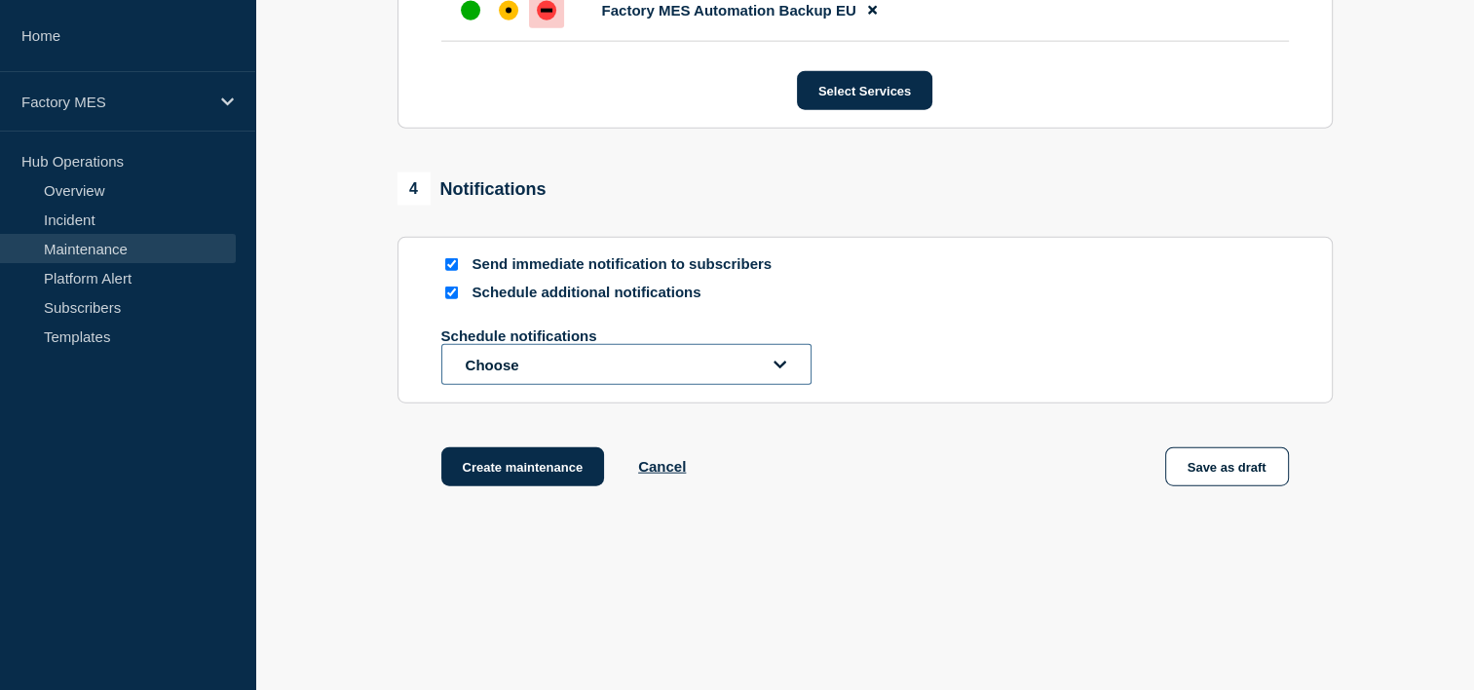
click at [601, 385] on button "Choose" at bounding box center [626, 364] width 370 height 41
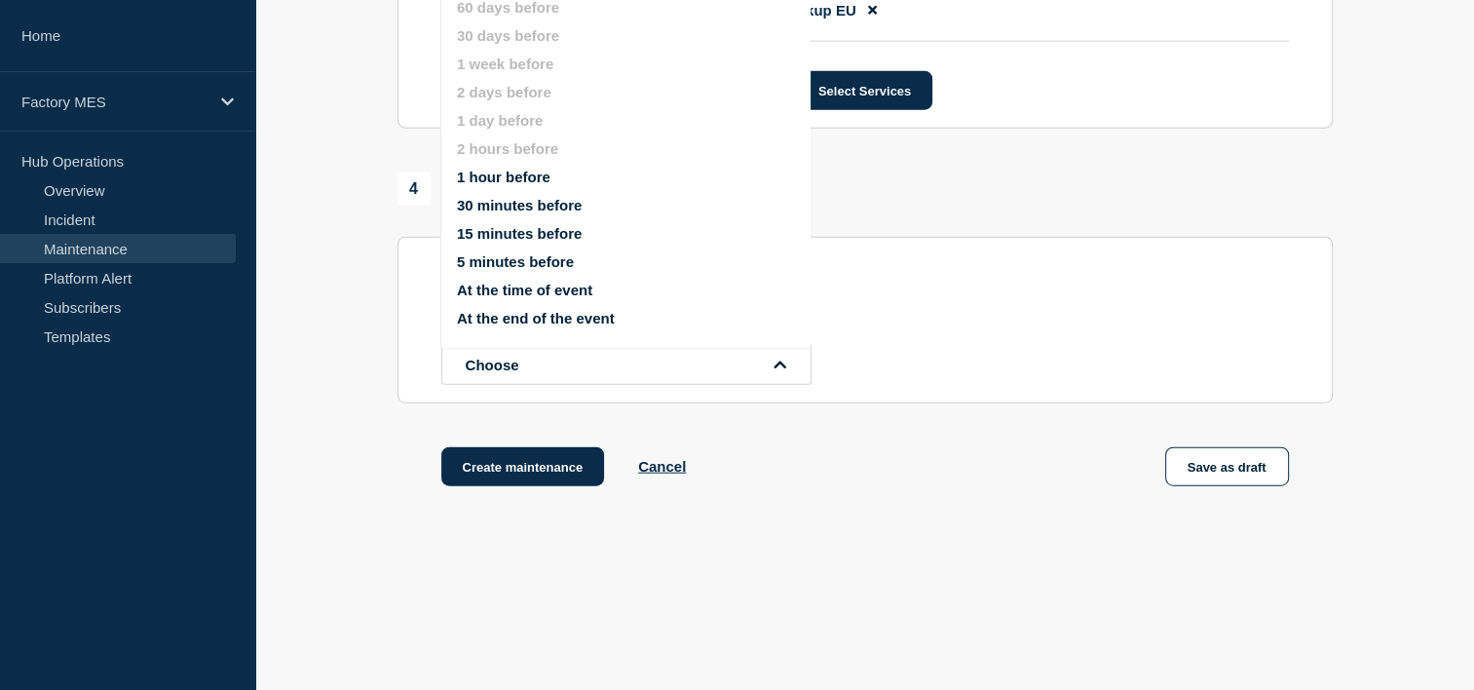
scroll to position [4543, 0]
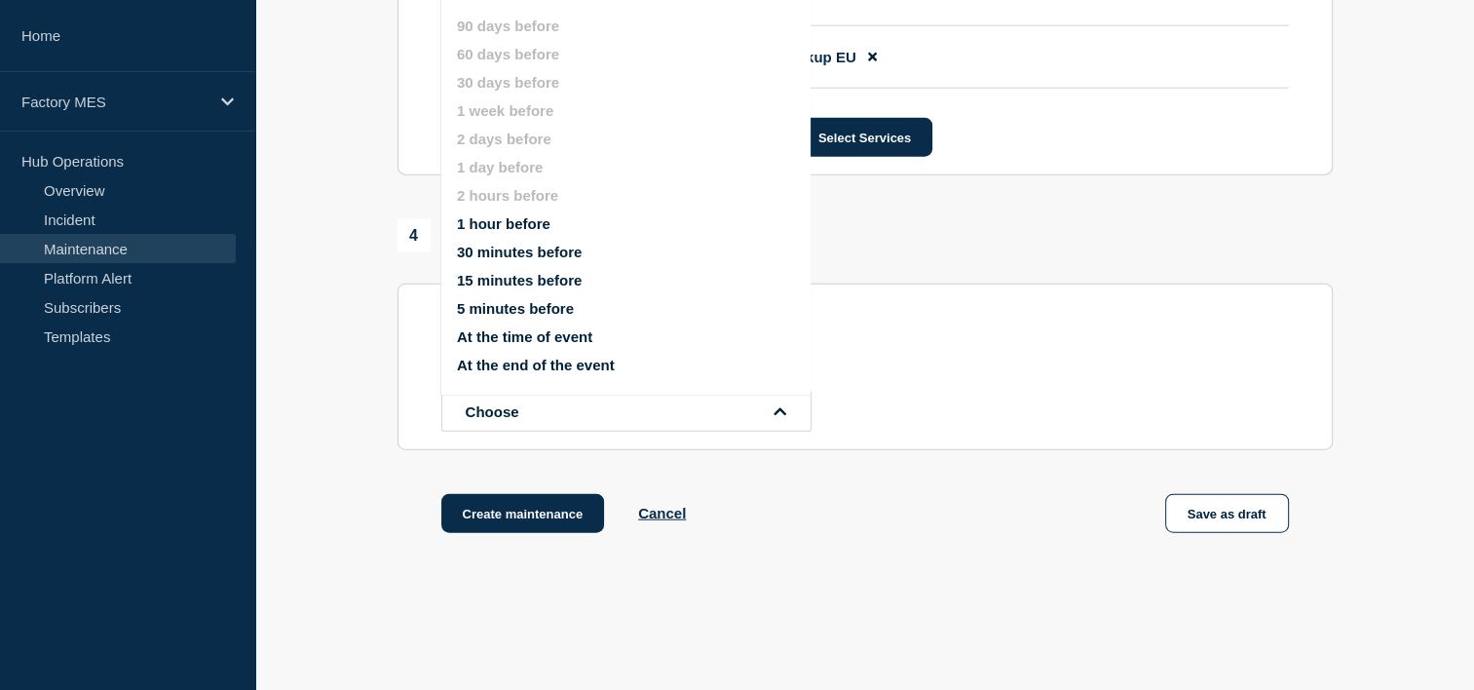
click at [514, 226] on button "1 hour before" at bounding box center [504, 223] width 94 height 17
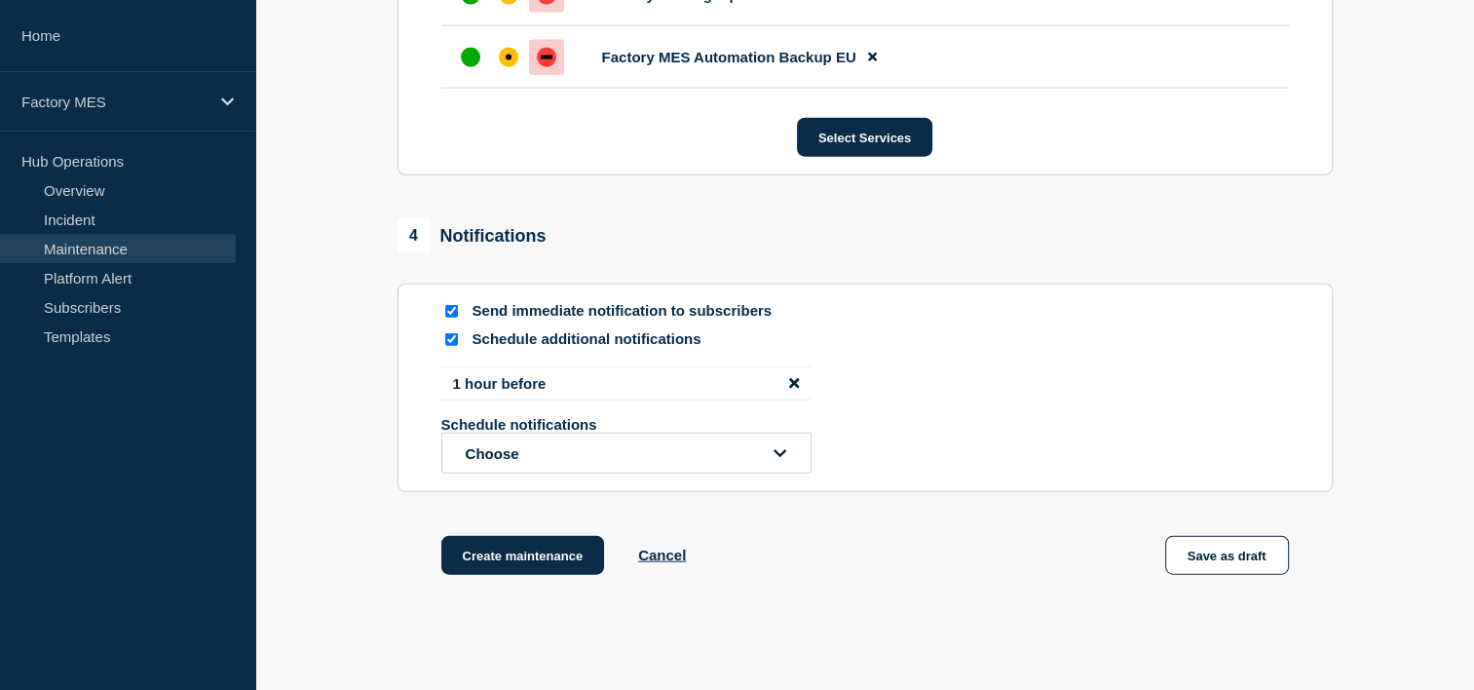
click at [455, 318] on input "Send immediate notification to subscribers" at bounding box center [451, 311] width 13 height 13
checkbox input "false"
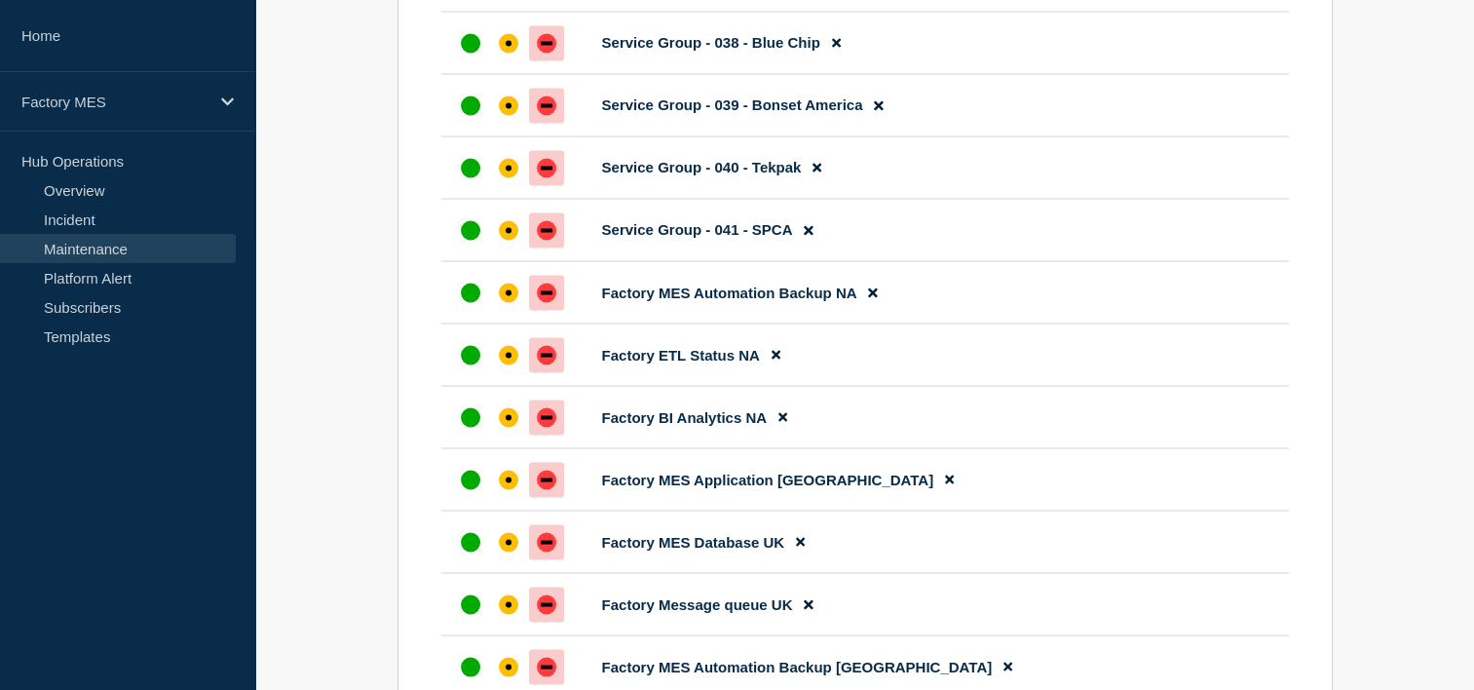
scroll to position [3437, 0]
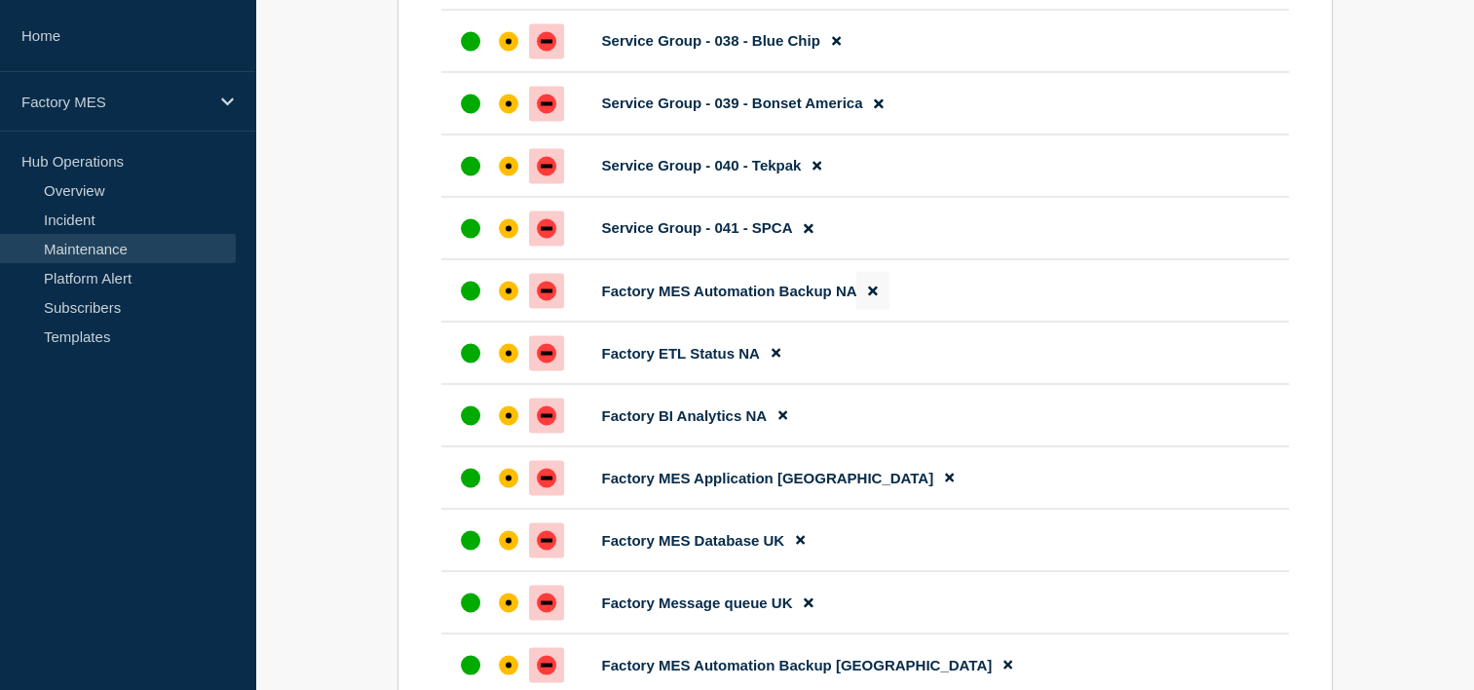
click at [867, 309] on button at bounding box center [873, 290] width 32 height 38
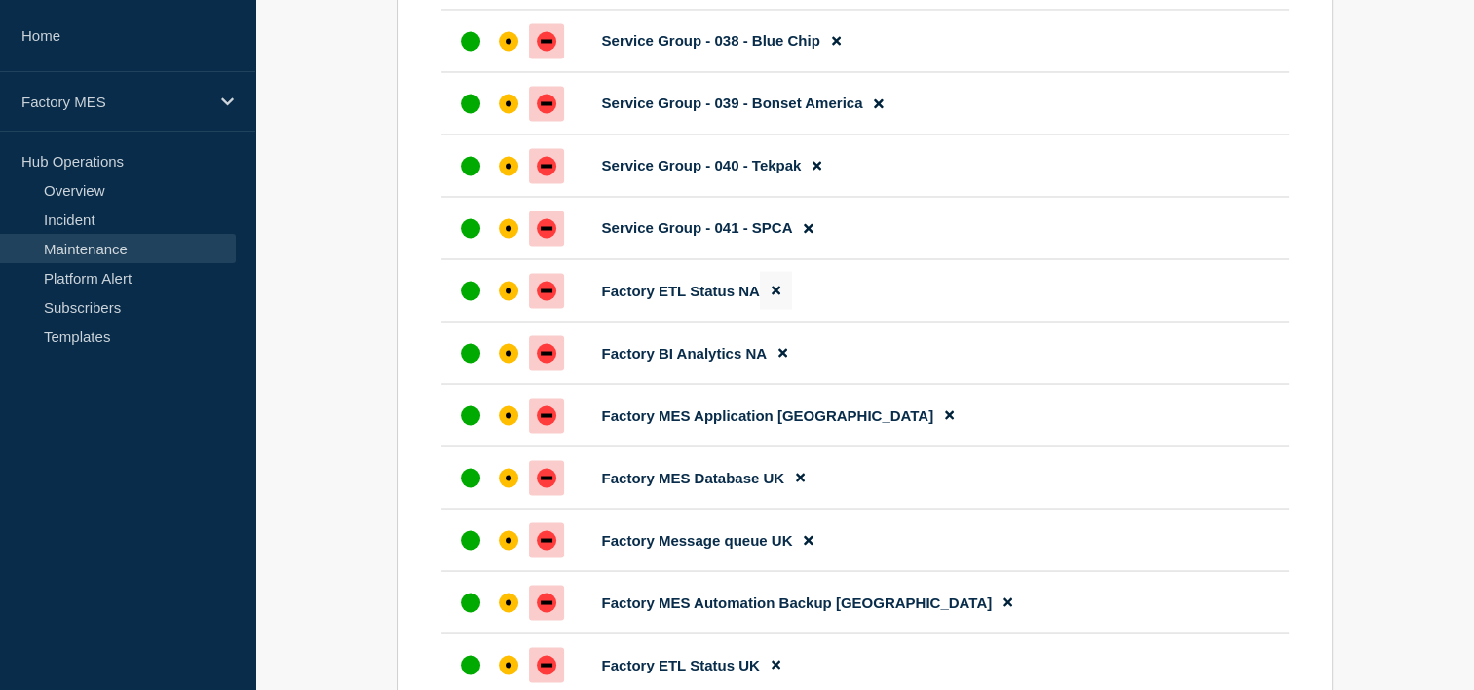
click at [781, 309] on button at bounding box center [776, 290] width 32 height 38
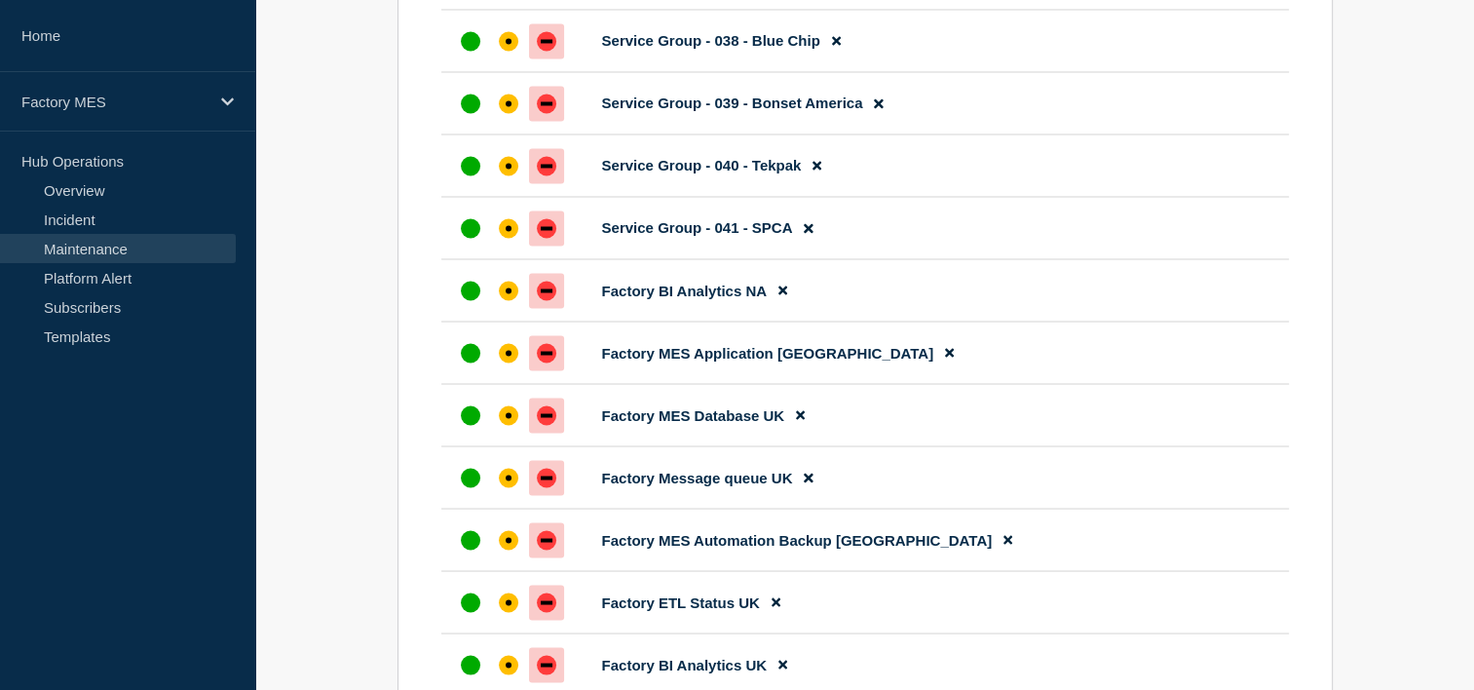
click at [781, 295] on icon at bounding box center [783, 291] width 9 height 9
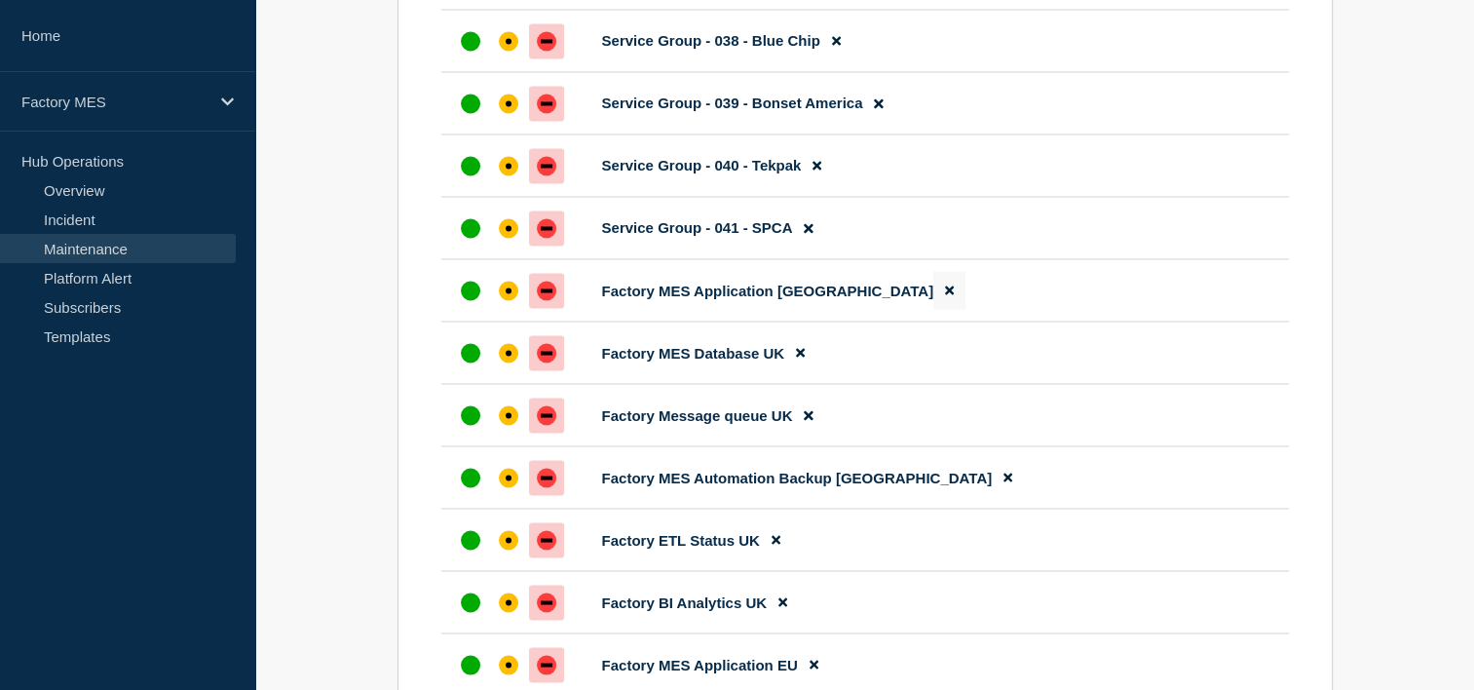
click at [934, 309] on button at bounding box center [950, 290] width 32 height 38
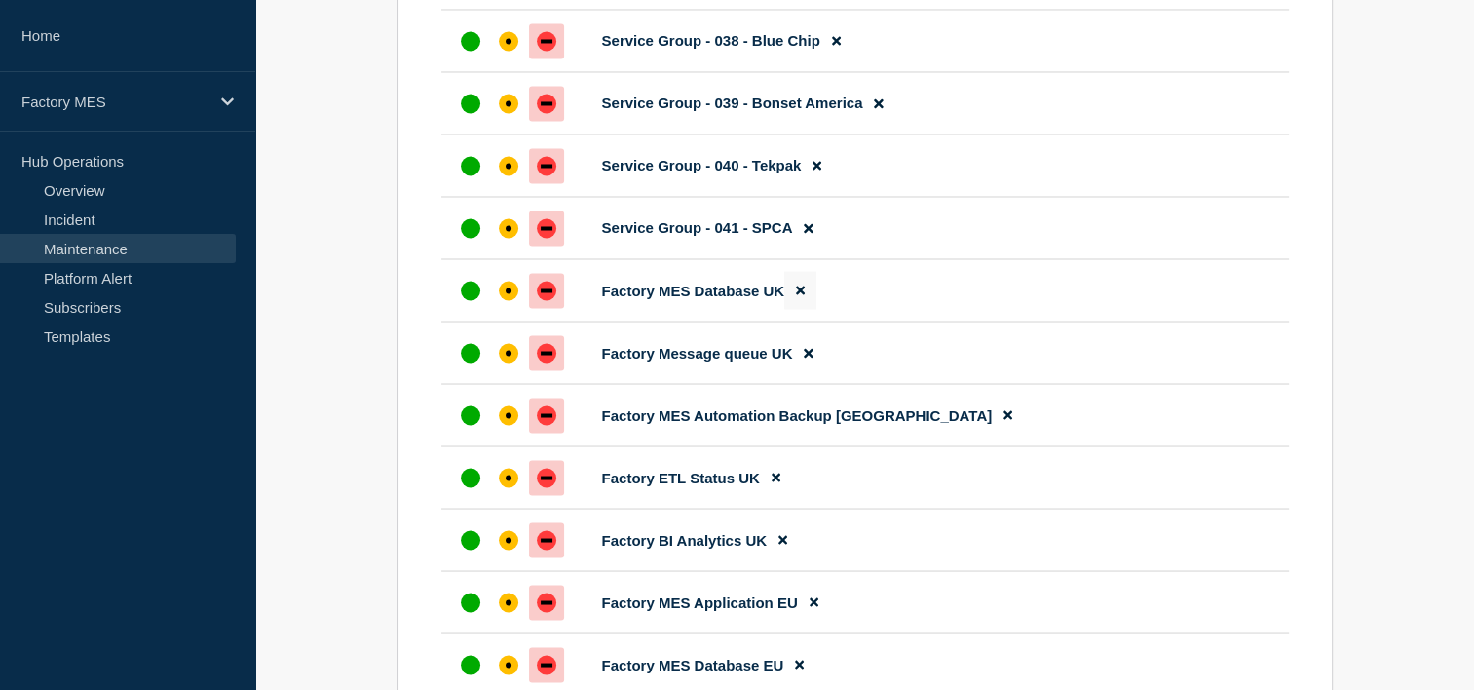
click at [801, 295] on icon at bounding box center [800, 291] width 9 height 9
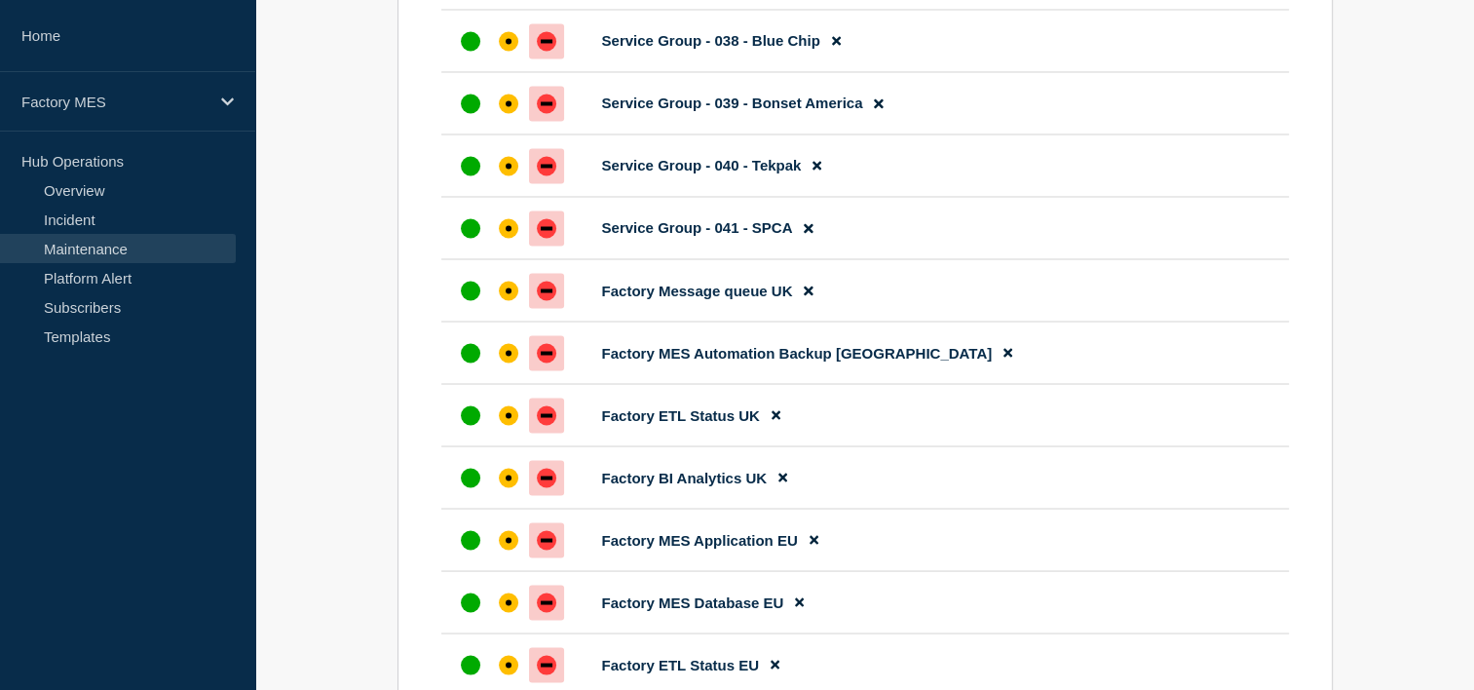
click at [801, 309] on button at bounding box center [808, 290] width 32 height 38
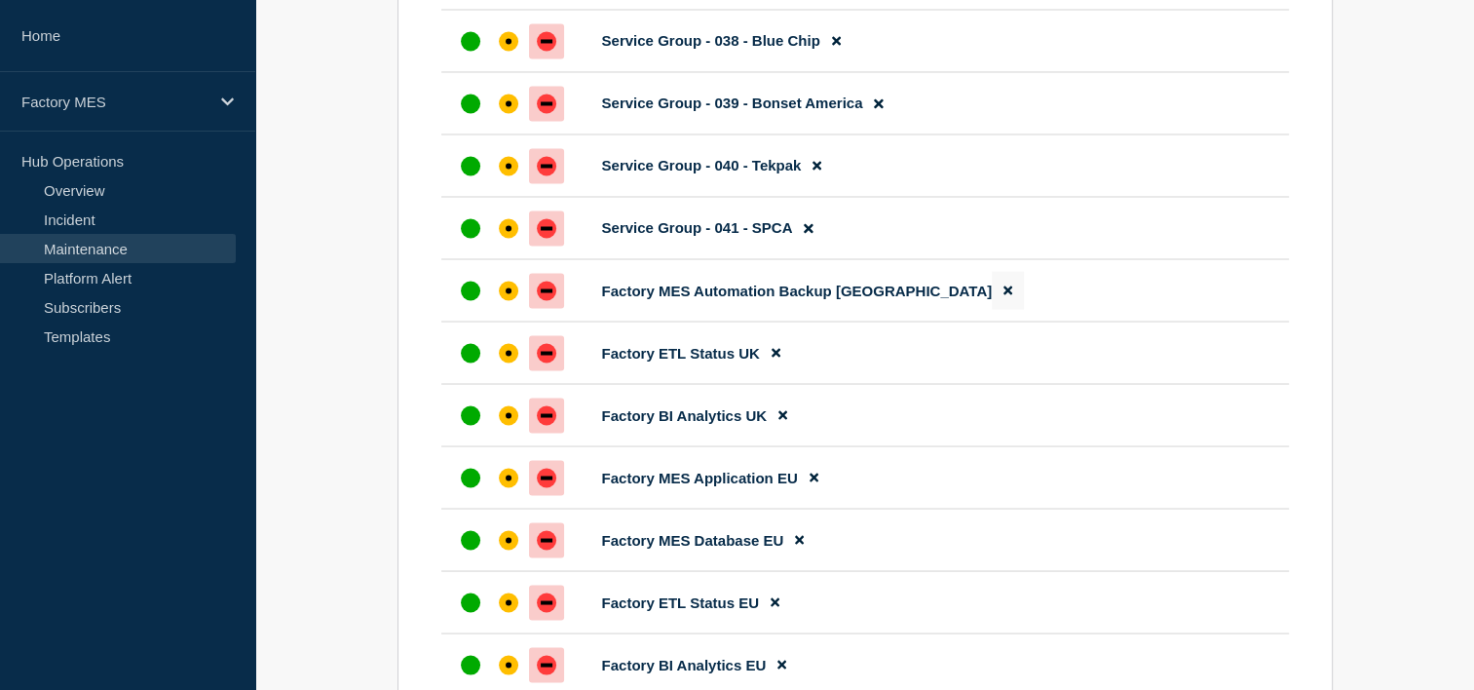
click at [1004, 295] on icon at bounding box center [1008, 291] width 9 height 9
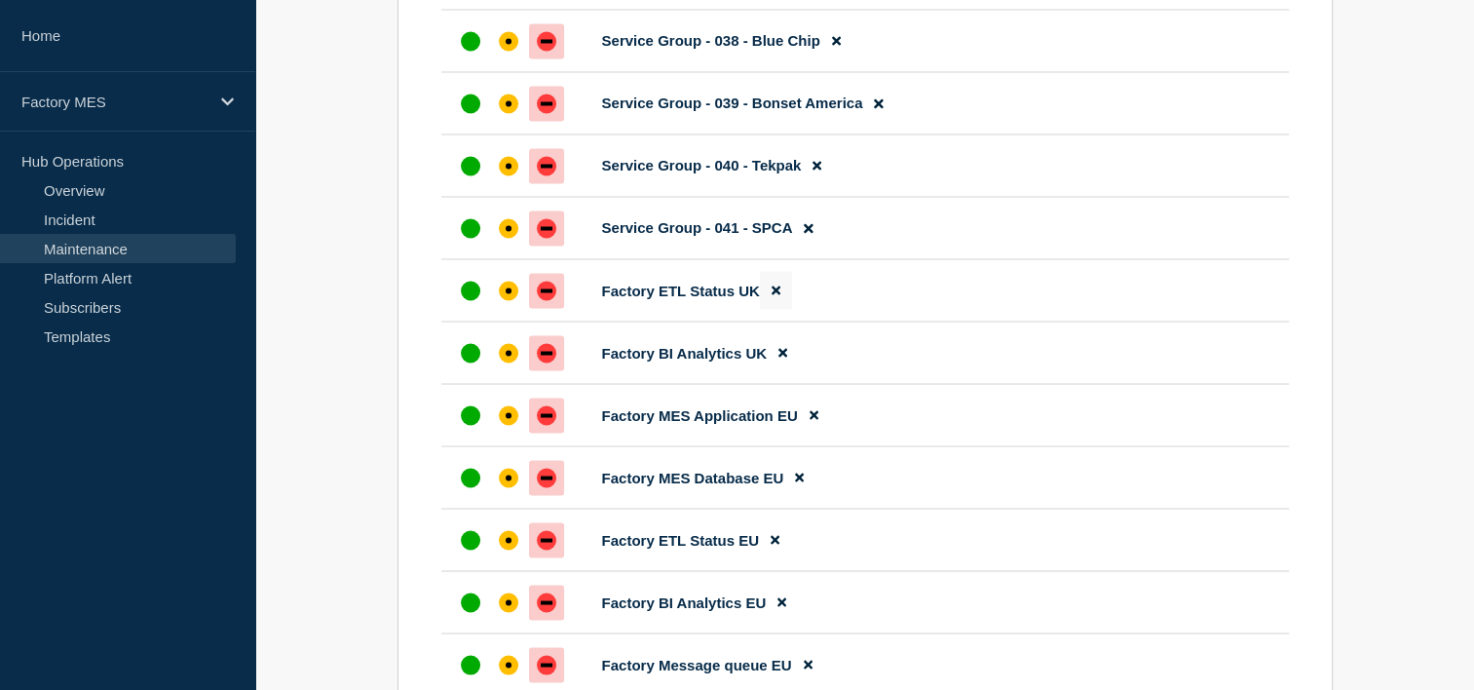
click at [777, 295] on icon at bounding box center [776, 291] width 9 height 9
click at [791, 309] on button at bounding box center [783, 290] width 32 height 38
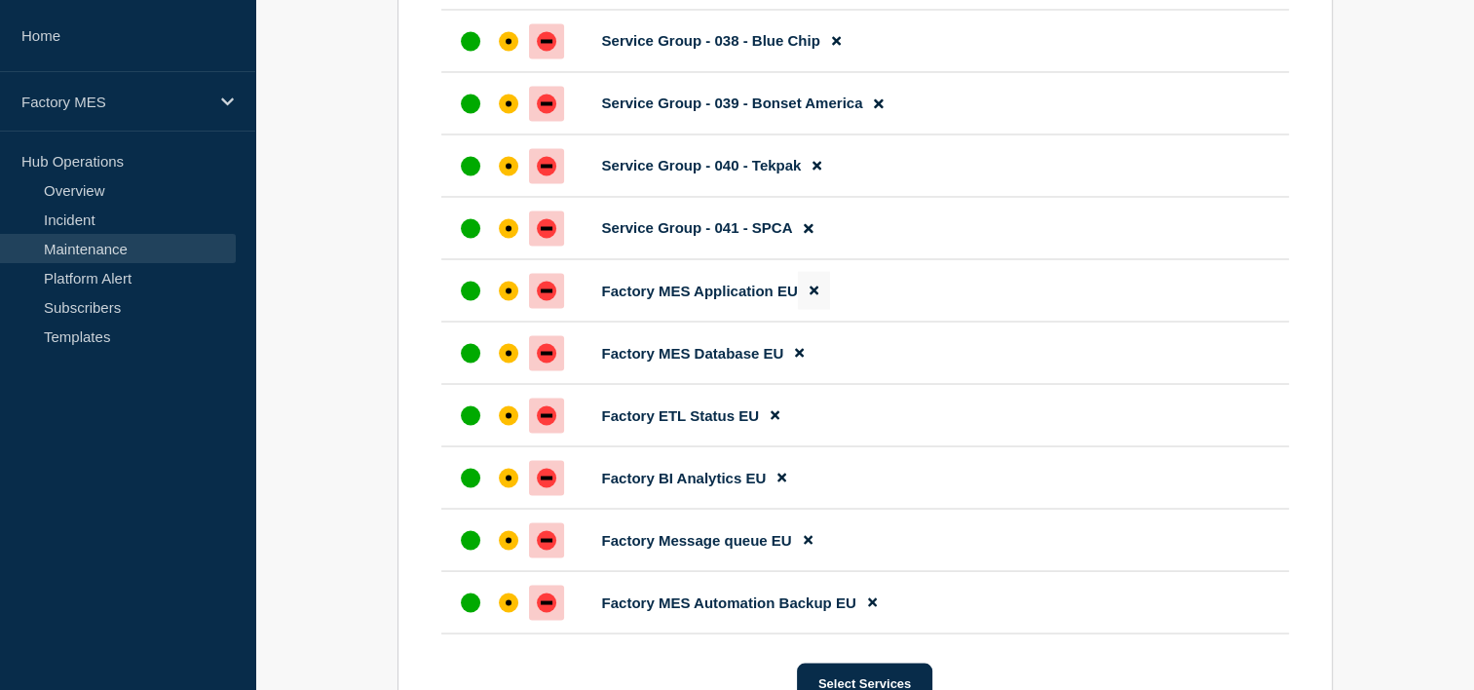
click at [814, 296] on icon at bounding box center [814, 290] width 9 height 13
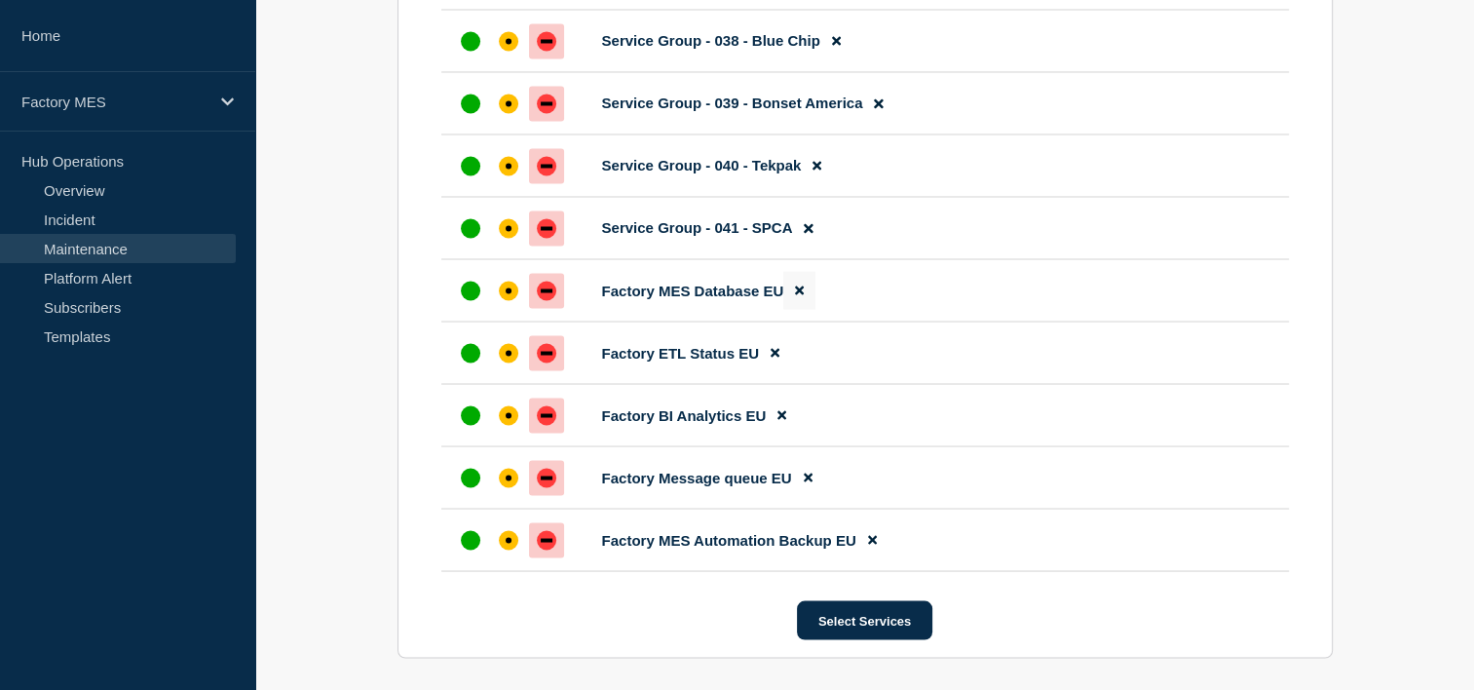
click at [800, 295] on icon at bounding box center [799, 291] width 9 height 9
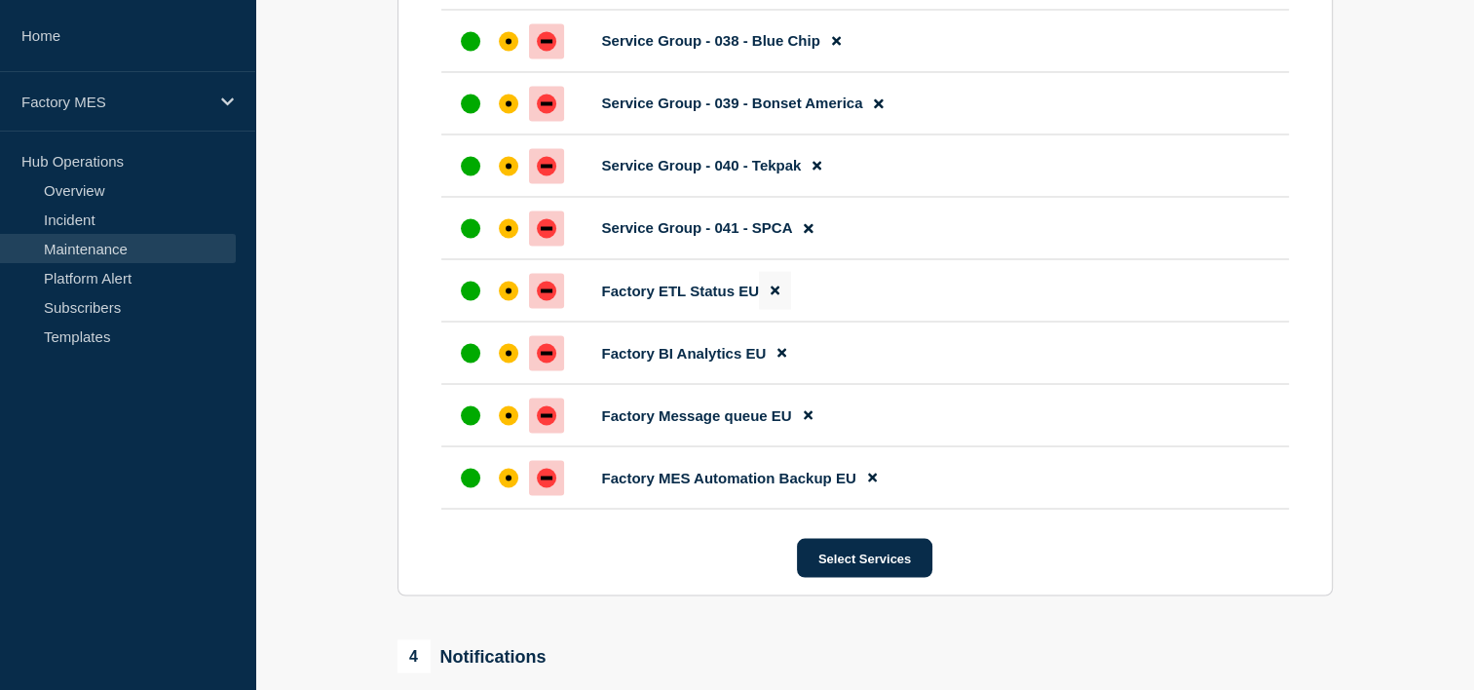
click at [768, 309] on button at bounding box center [775, 290] width 32 height 38
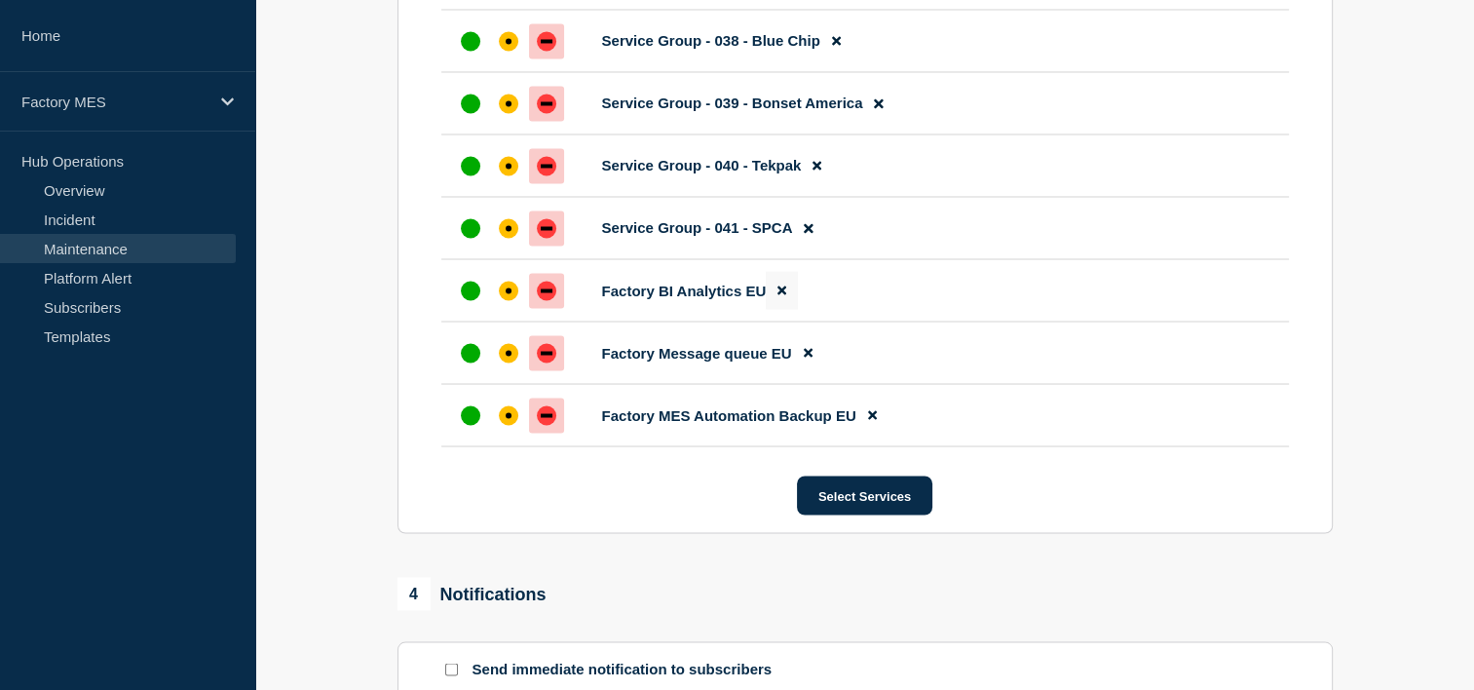
click at [776, 309] on button at bounding box center [782, 290] width 32 height 38
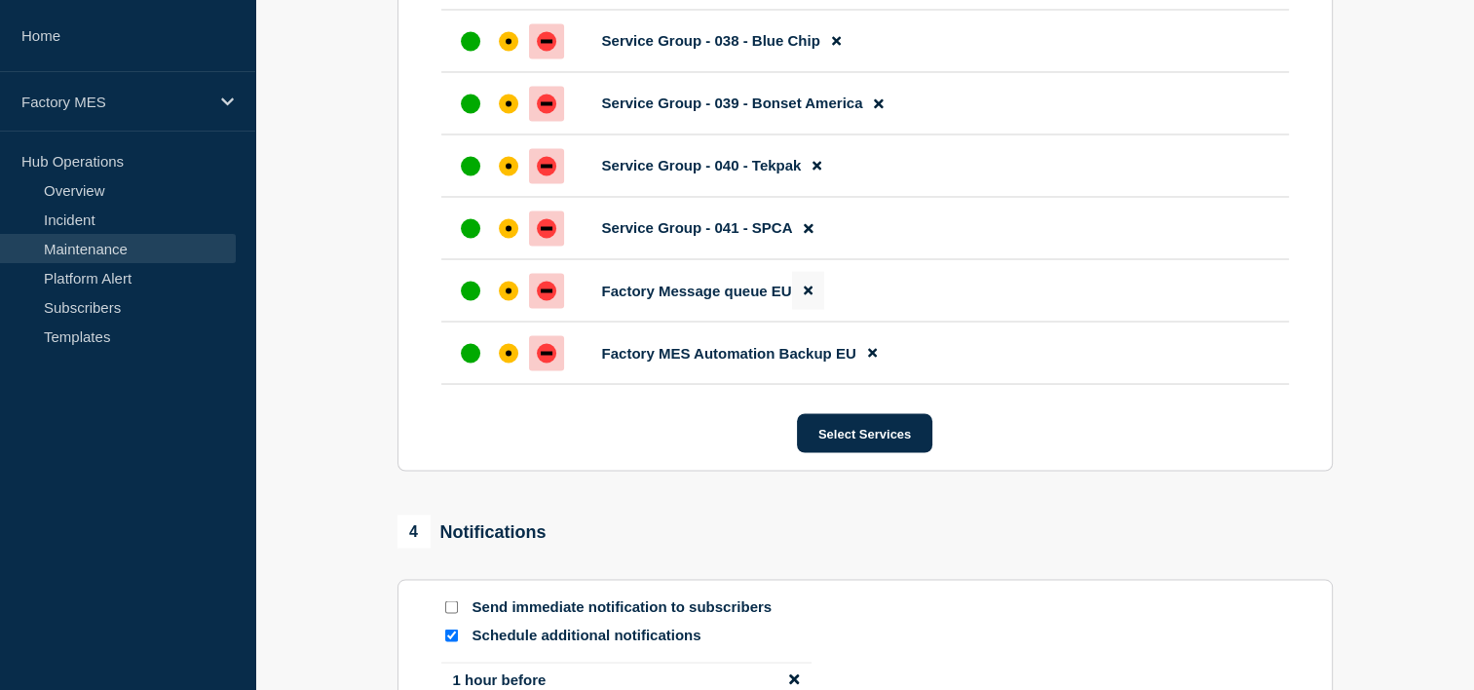
click at [804, 309] on button at bounding box center [808, 290] width 32 height 38
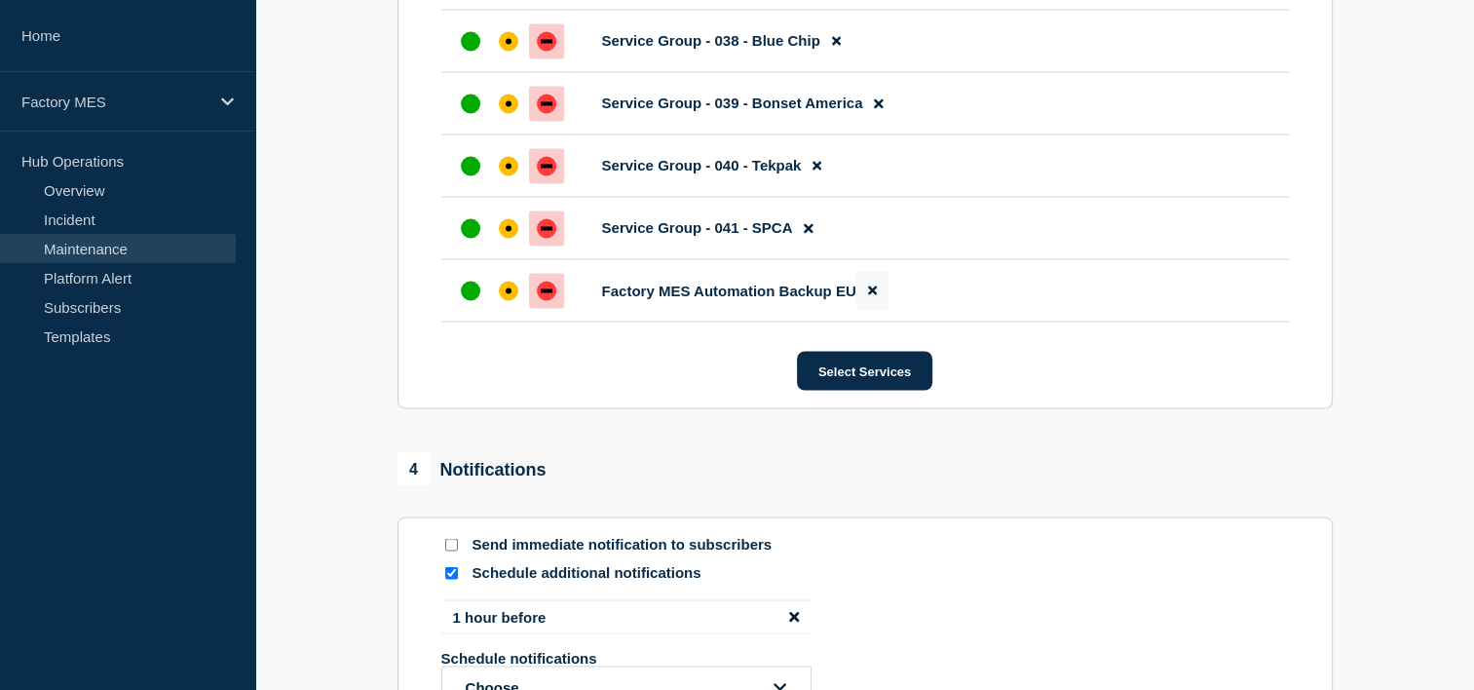
click at [865, 309] on button at bounding box center [873, 290] width 32 height 38
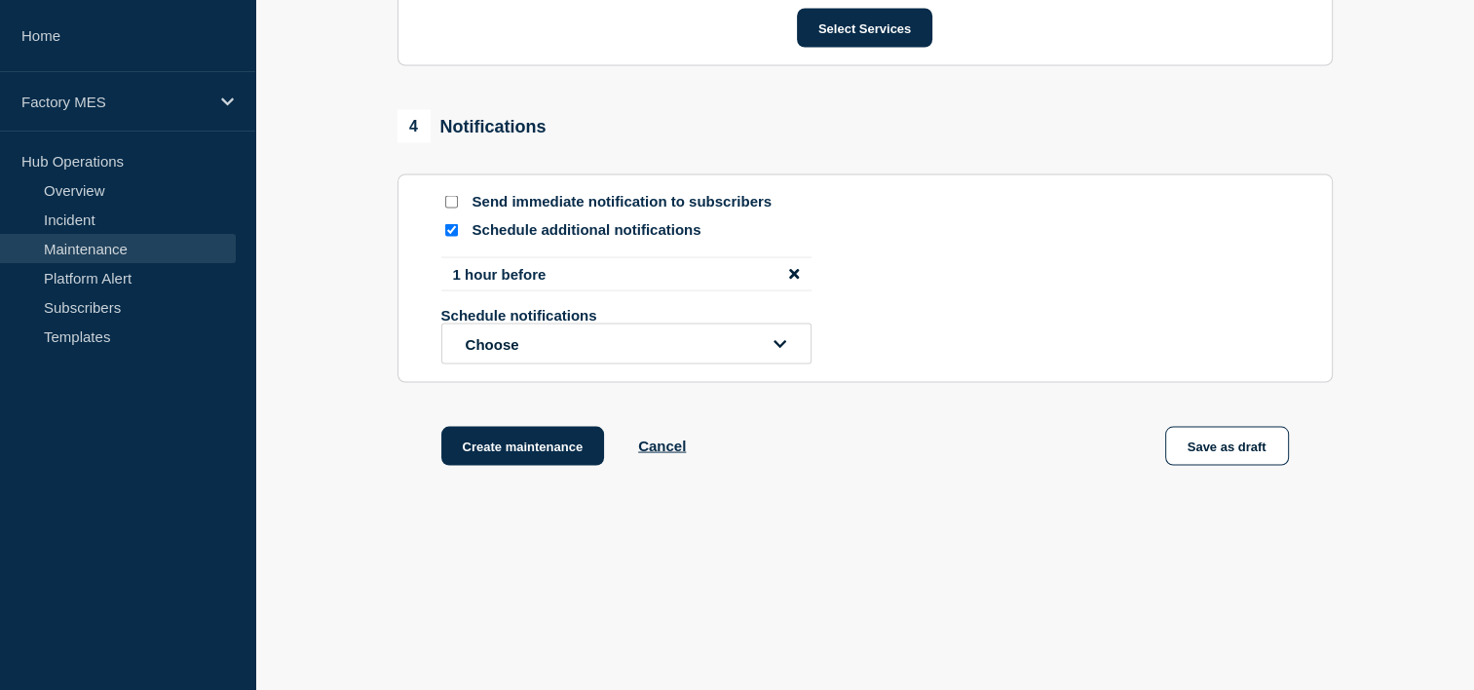
scroll to position [3759, 0]
click at [553, 451] on button "Create maintenance" at bounding box center [523, 446] width 164 height 39
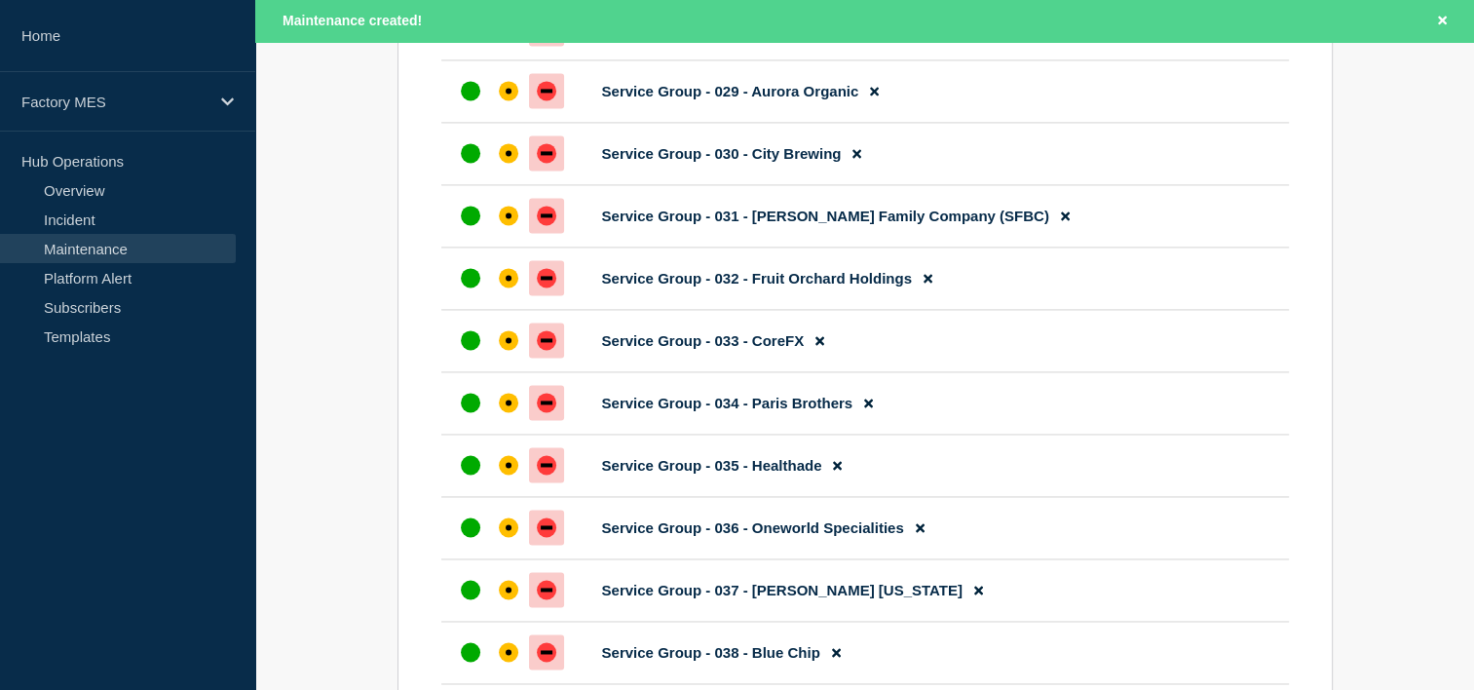
scroll to position [2534, 0]
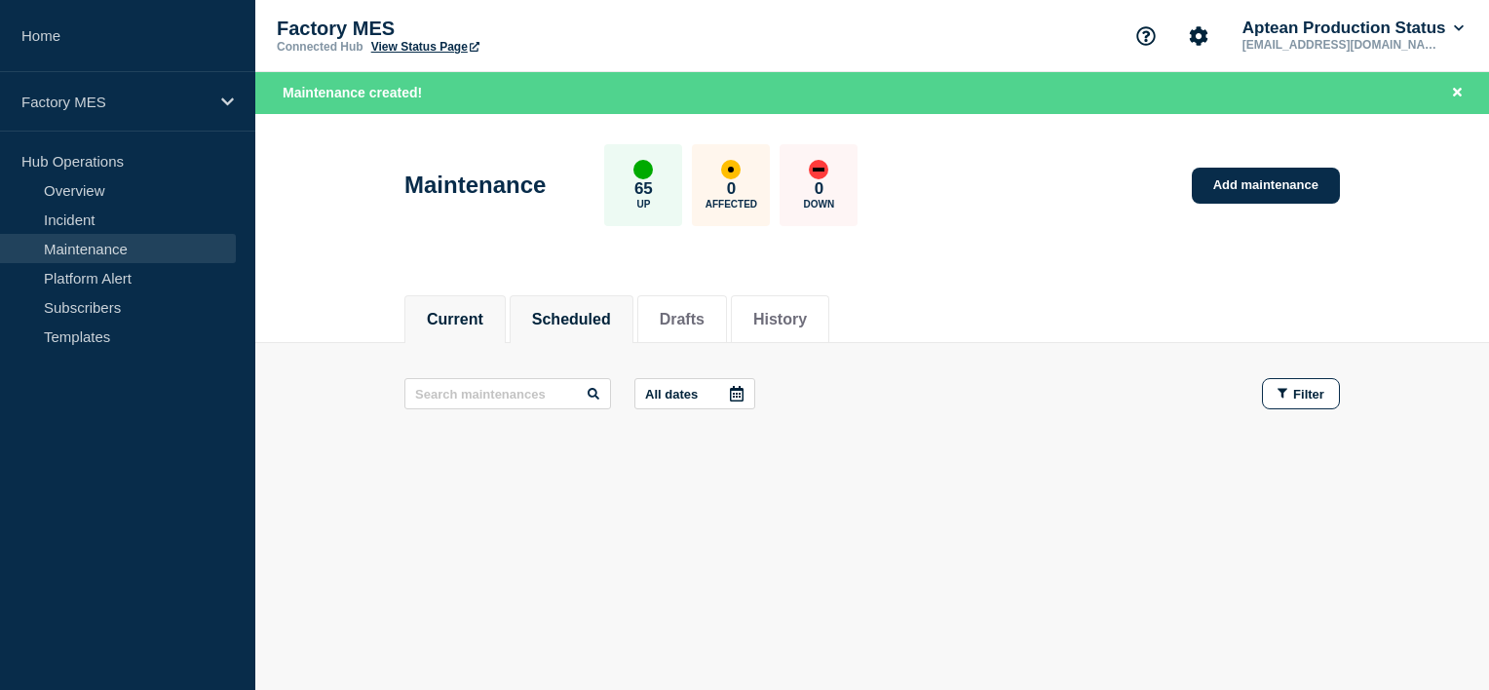
click at [611, 320] on button "Scheduled" at bounding box center [571, 320] width 79 height 18
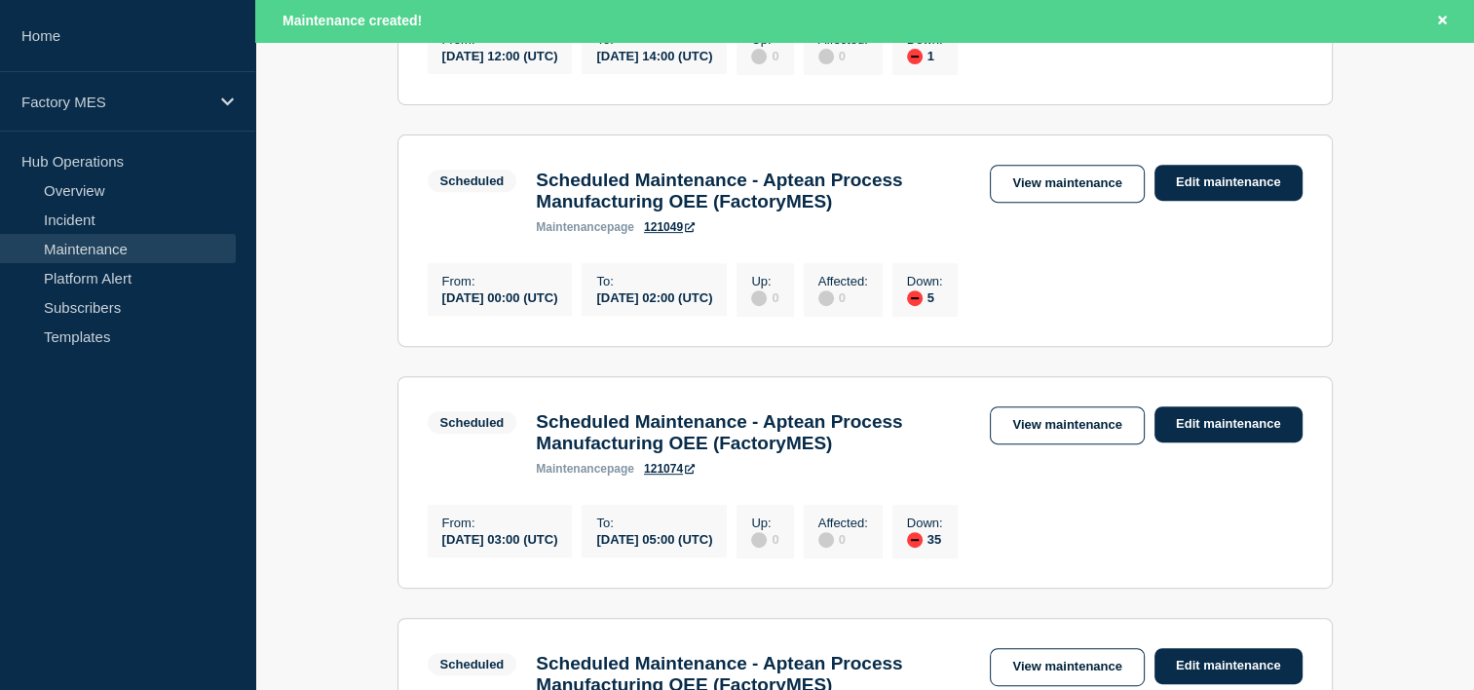
scroll to position [779, 0]
